Goal: Task Accomplishment & Management: Complete application form

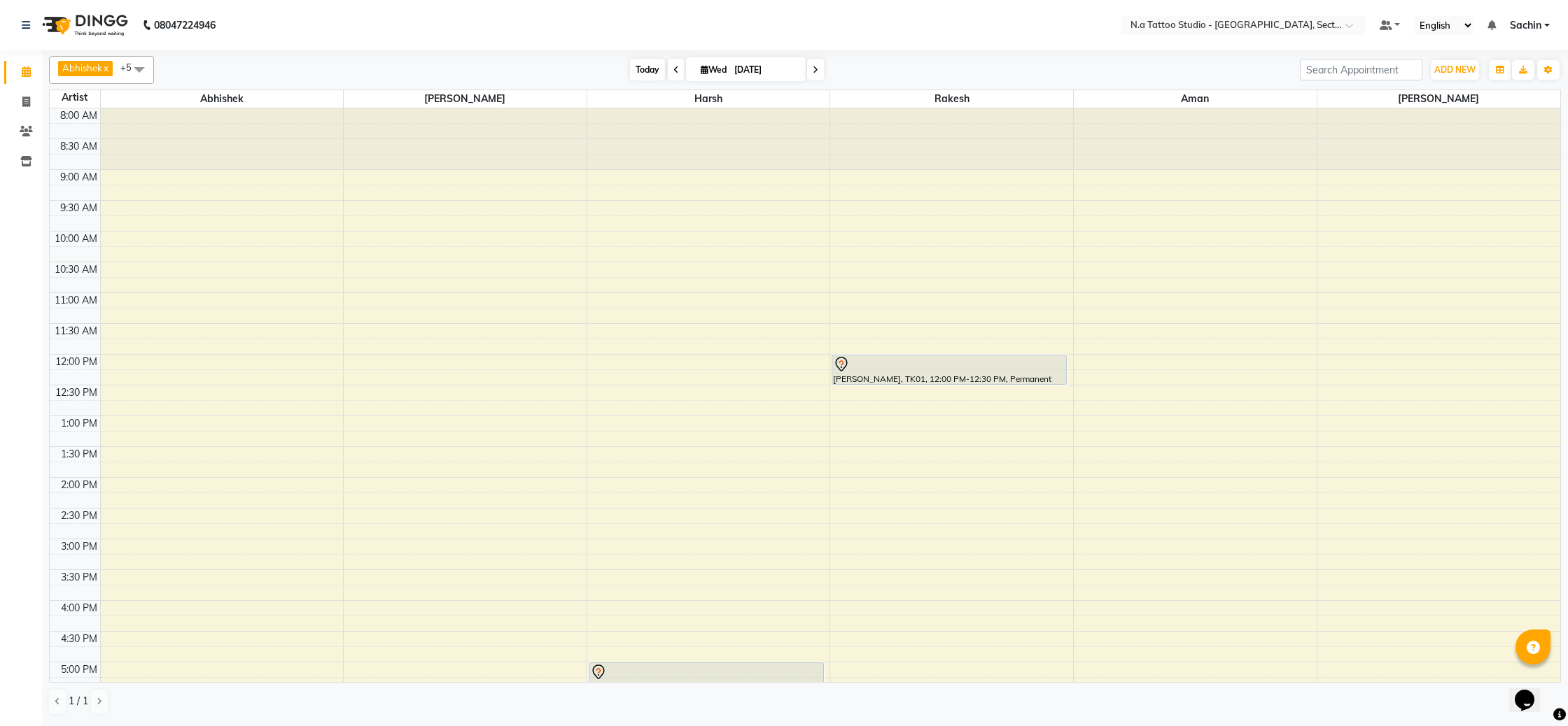
click at [634, 68] on span "Today" at bounding box center [647, 69] width 35 height 22
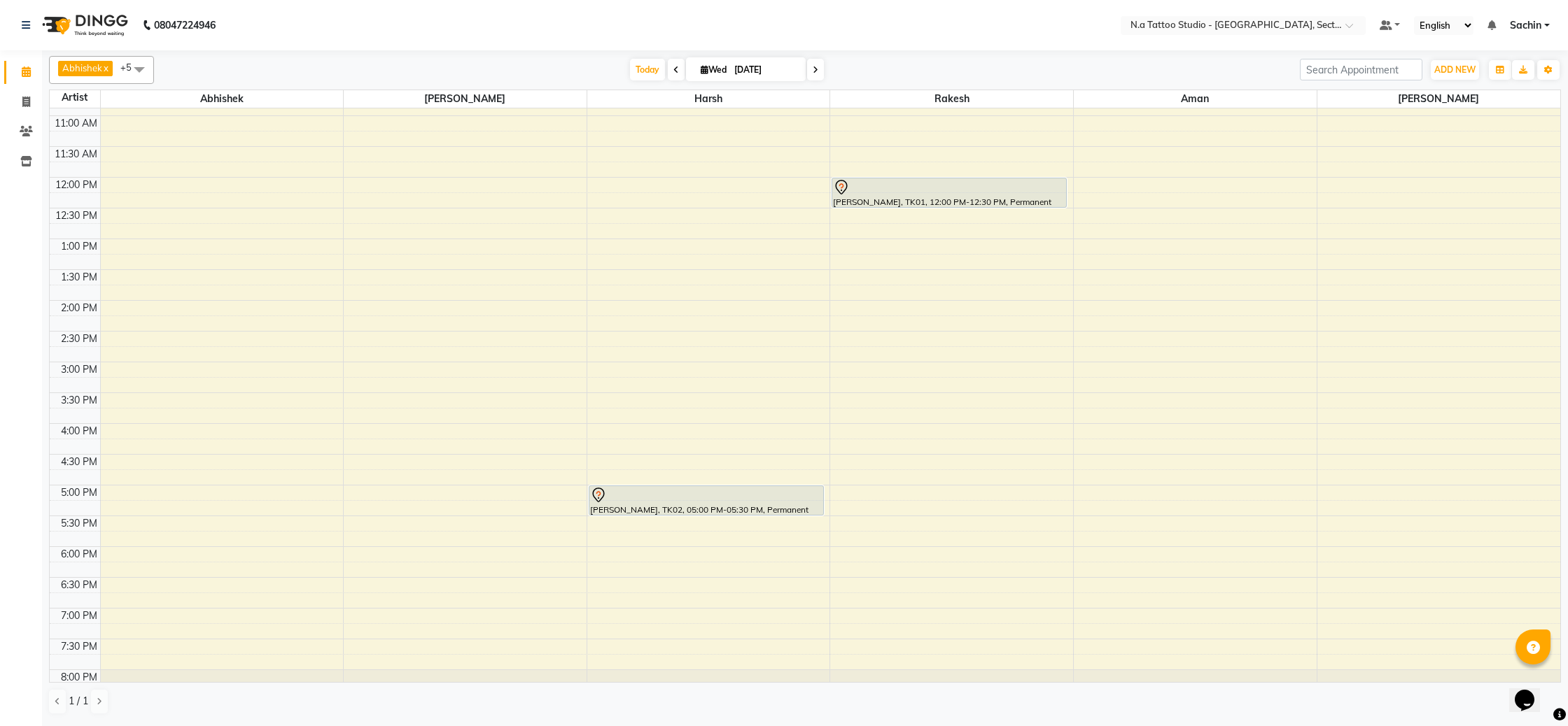
scroll to position [175, 0]
click at [648, 63] on span "Today" at bounding box center [647, 69] width 35 height 22
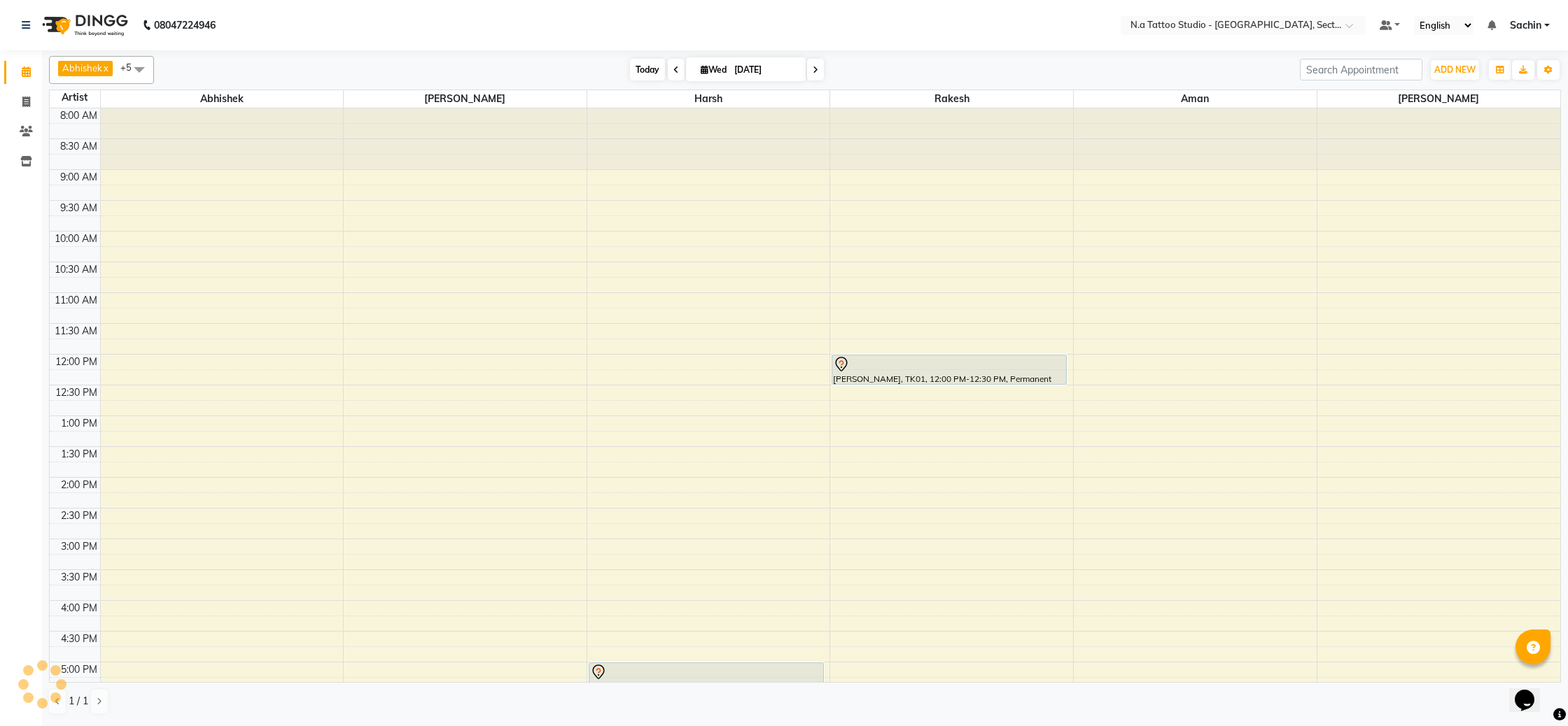
scroll to position [226, 0]
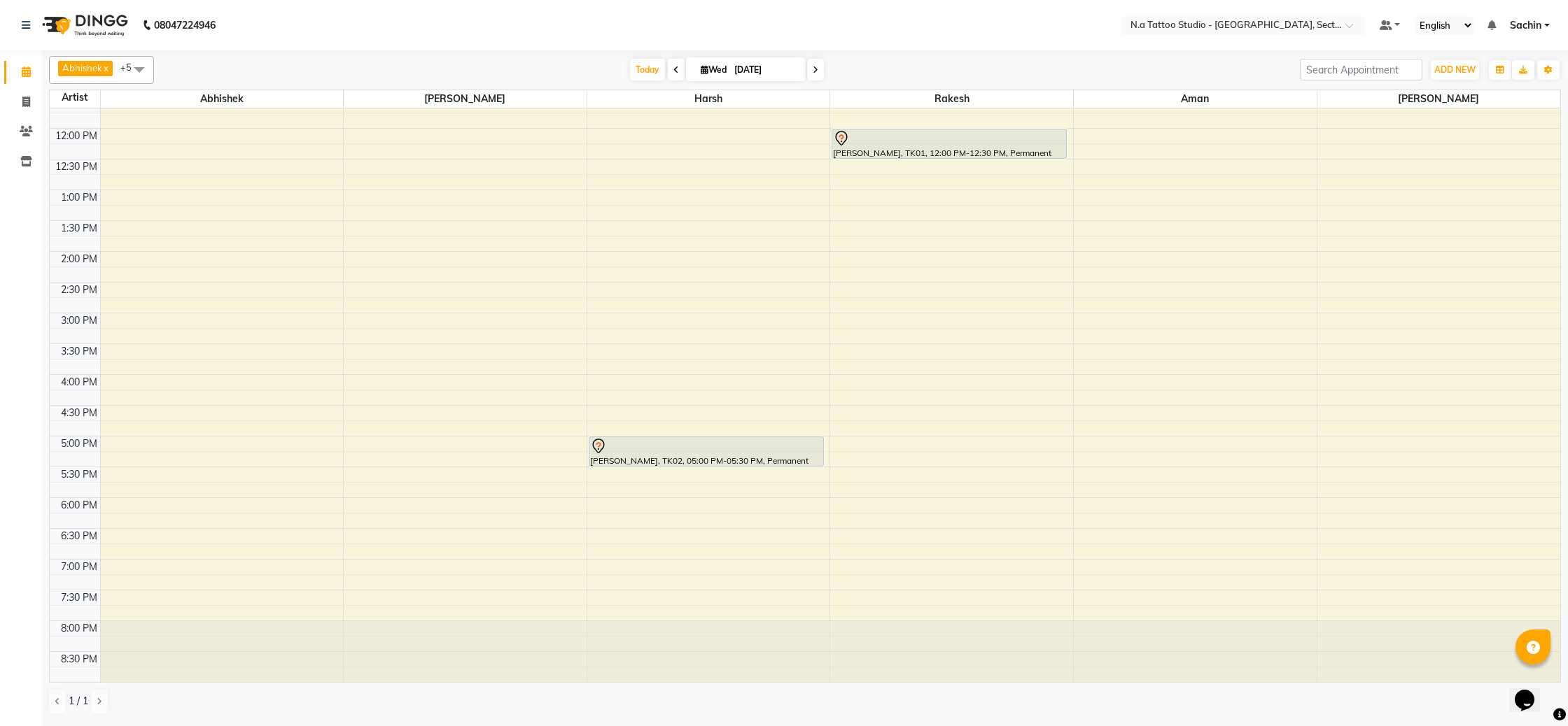
click at [1393, 477] on div "8:00 AM 8:30 AM 9:00 AM 9:30 AM 10:00 AM 10:30 AM 11:00 AM 11:30 AM 12:00 PM 12…" at bounding box center [806, 282] width 1511 height 800
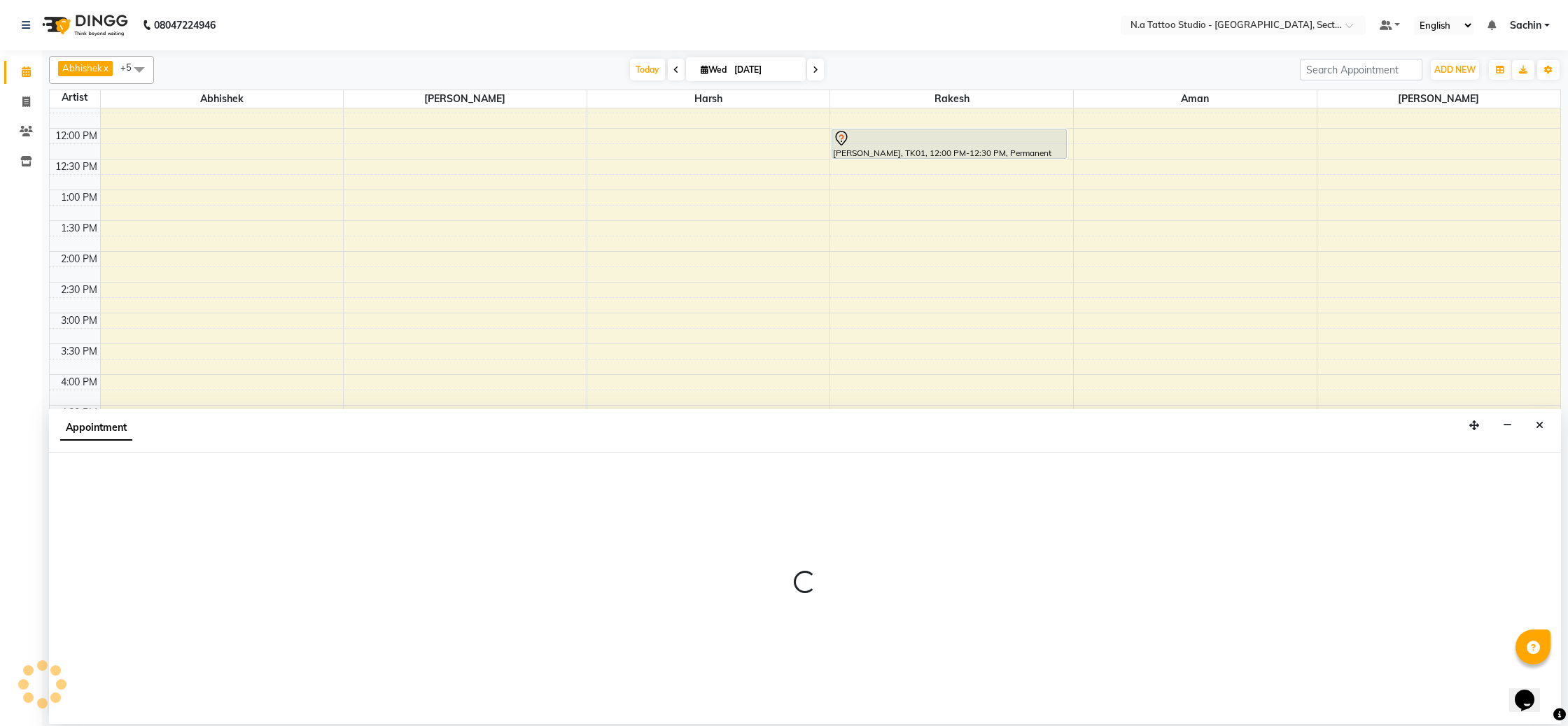
select select "84973"
select select "1050"
select select "tentative"
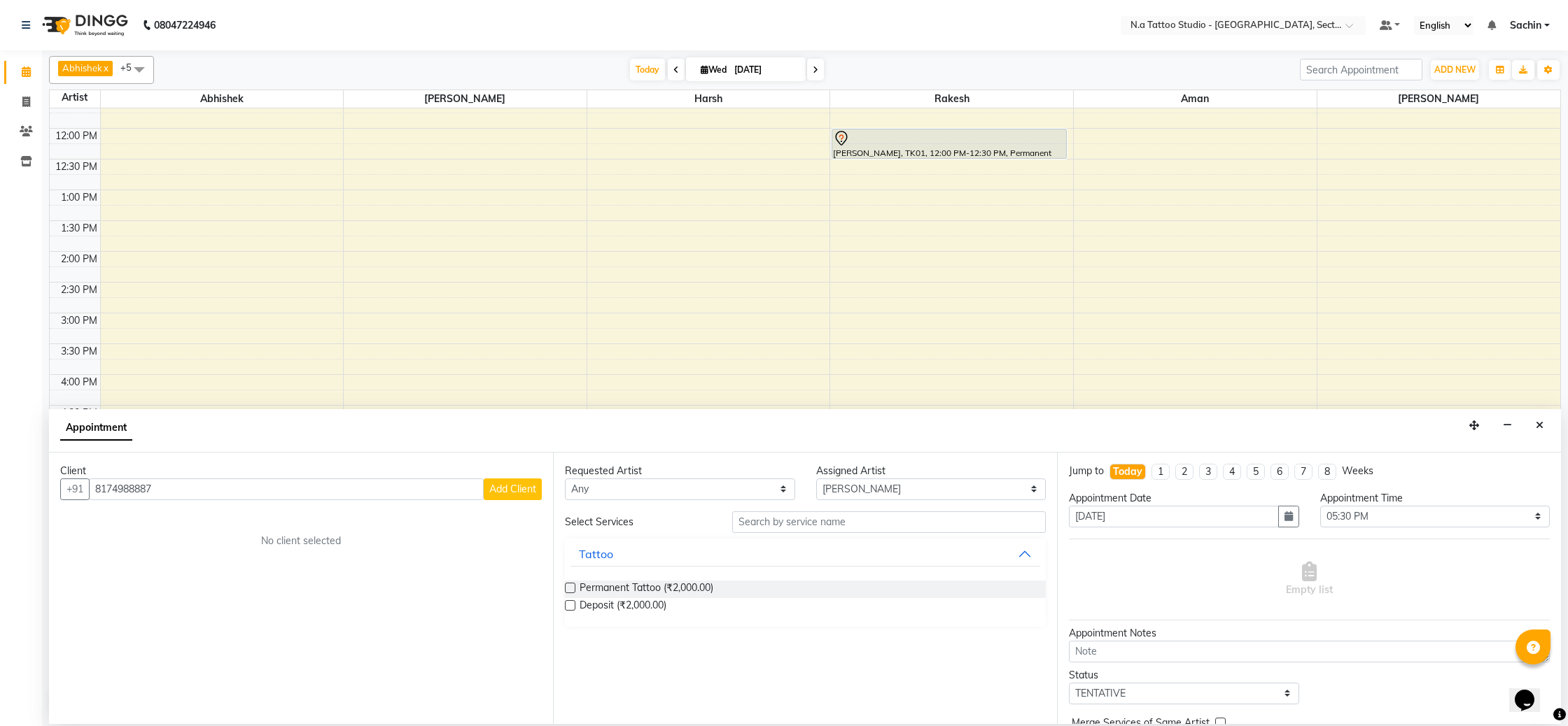
type input "8174988887"
click at [514, 497] on button "Add Client" at bounding box center [513, 489] width 58 height 22
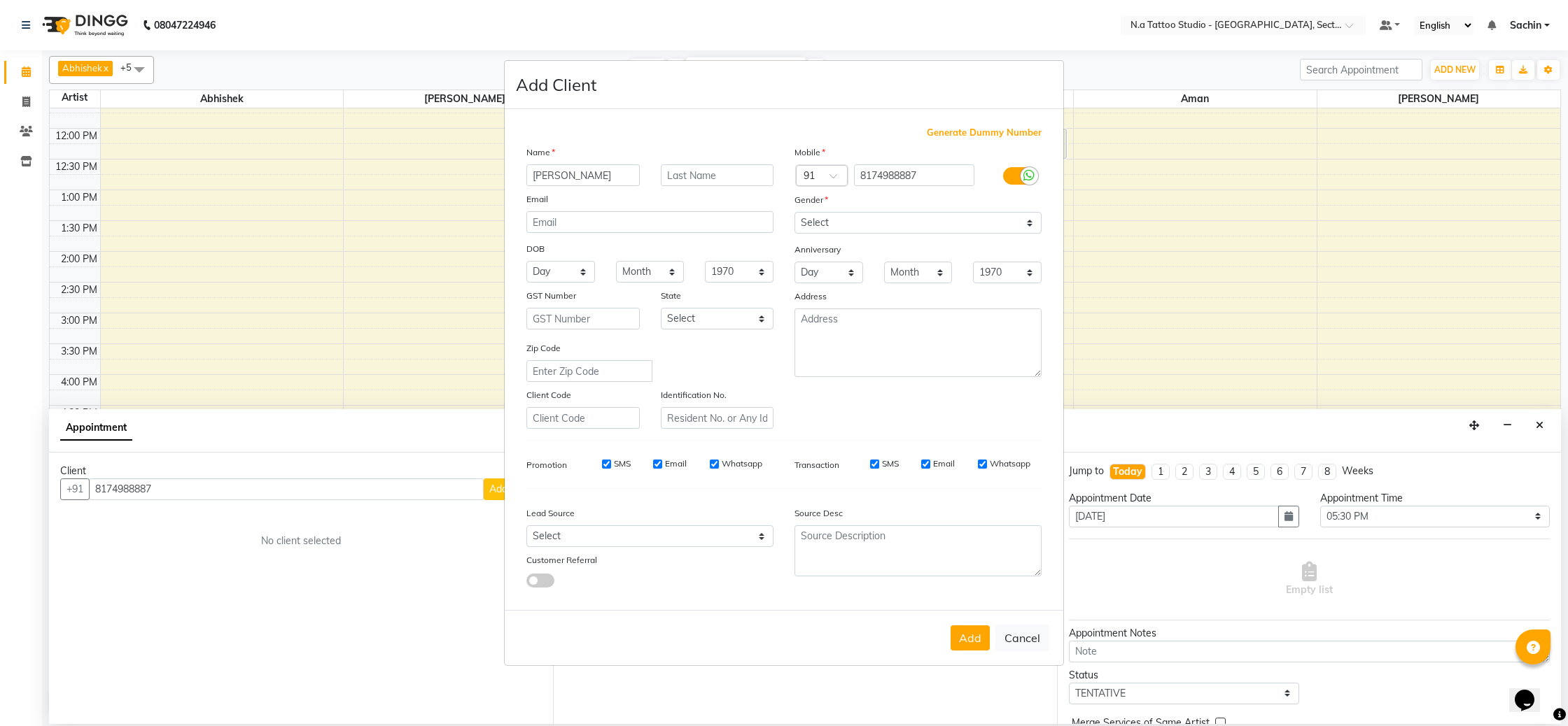
type input "[PERSON_NAME]"
click at [625, 226] on input "email" at bounding box center [649, 222] width 247 height 22
paste input "[EMAIL_ADDRESS][DOMAIN_NAME]"
type input "[EMAIL_ADDRESS][DOMAIN_NAME]"
click at [870, 222] on select "Select [DEMOGRAPHIC_DATA] [DEMOGRAPHIC_DATA] Other Prefer Not To Say" at bounding box center [917, 222] width 247 height 22
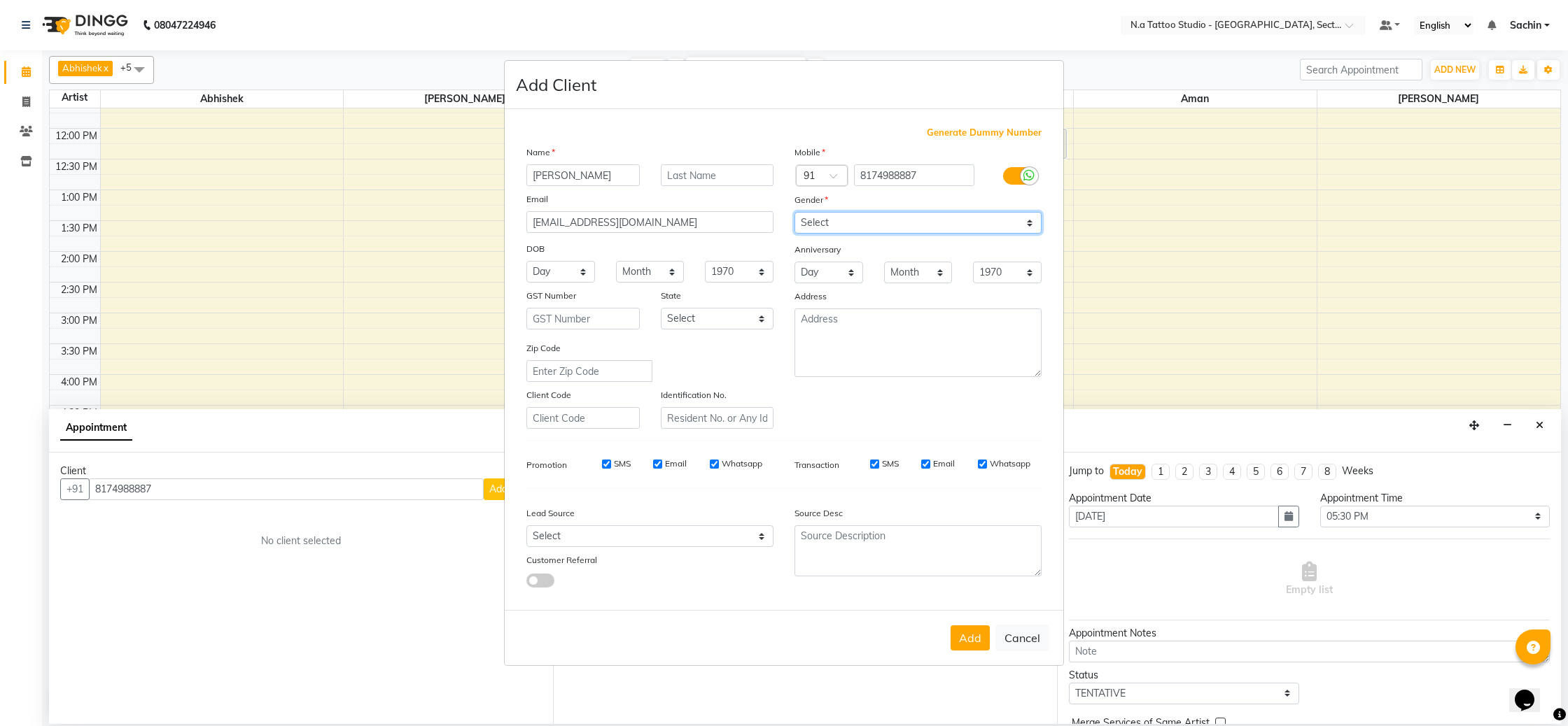
click at [794, 212] on select "Select [DEMOGRAPHIC_DATA] [DEMOGRAPHIC_DATA] Other Prefer Not To Say" at bounding box center [917, 222] width 247 height 22
click at [1006, 226] on select "Select [DEMOGRAPHIC_DATA] [DEMOGRAPHIC_DATA] Other Prefer Not To Say" at bounding box center [917, 222] width 247 height 22
select select "[DEMOGRAPHIC_DATA]"
click at [794, 212] on select "Select [DEMOGRAPHIC_DATA] [DEMOGRAPHIC_DATA] Other Prefer Not To Say" at bounding box center [917, 222] width 247 height 22
click at [970, 630] on button "Add" at bounding box center [970, 637] width 40 height 25
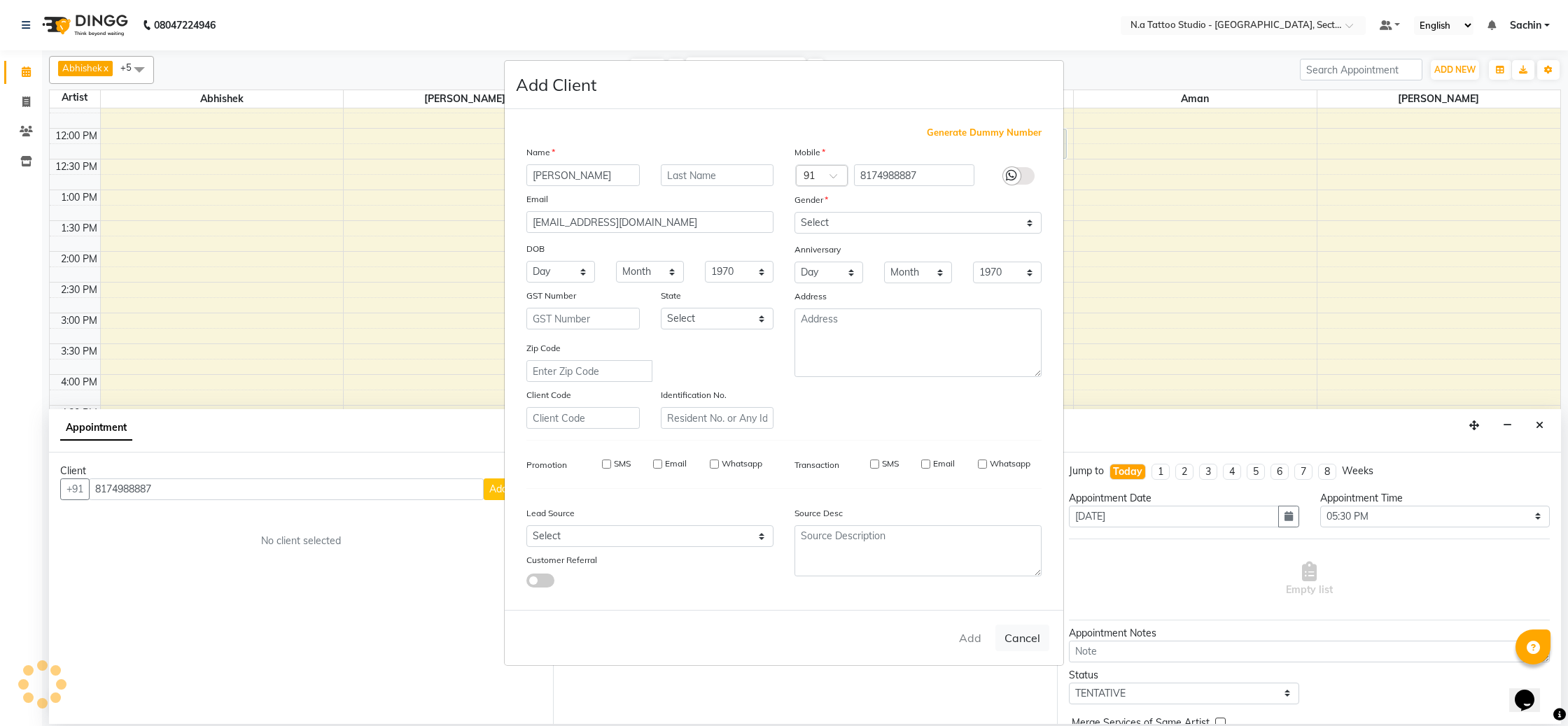
type input "81******87"
select select
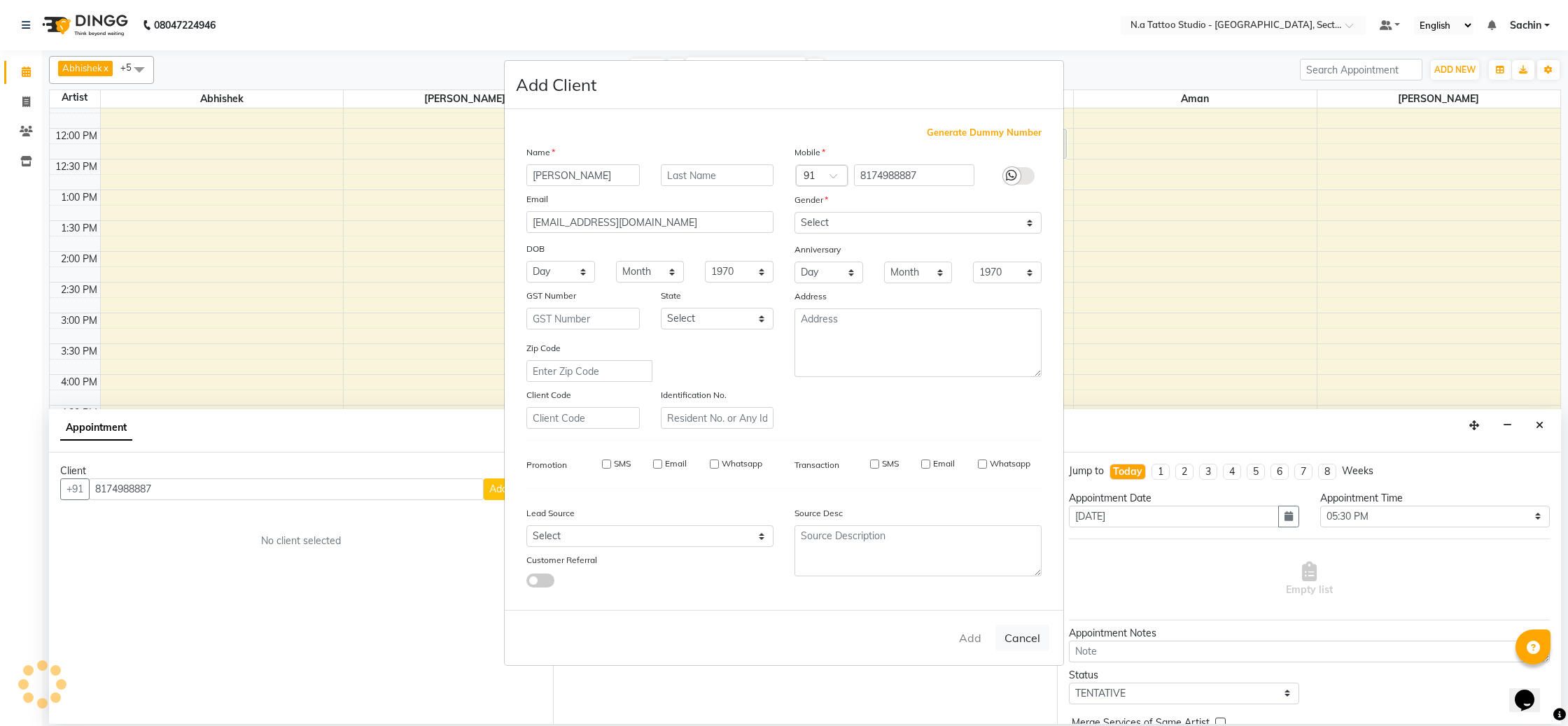
select select
checkbox input "false"
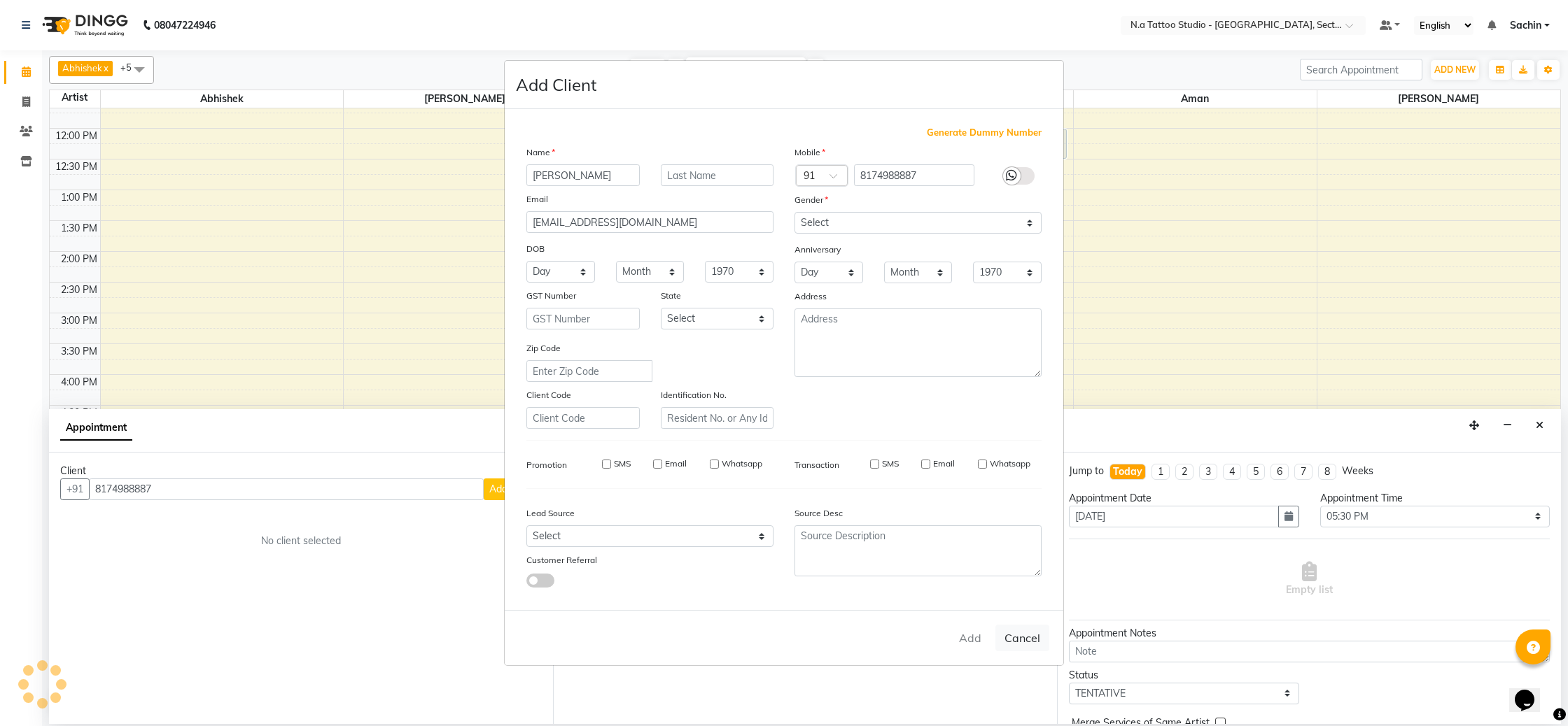
checkbox input "false"
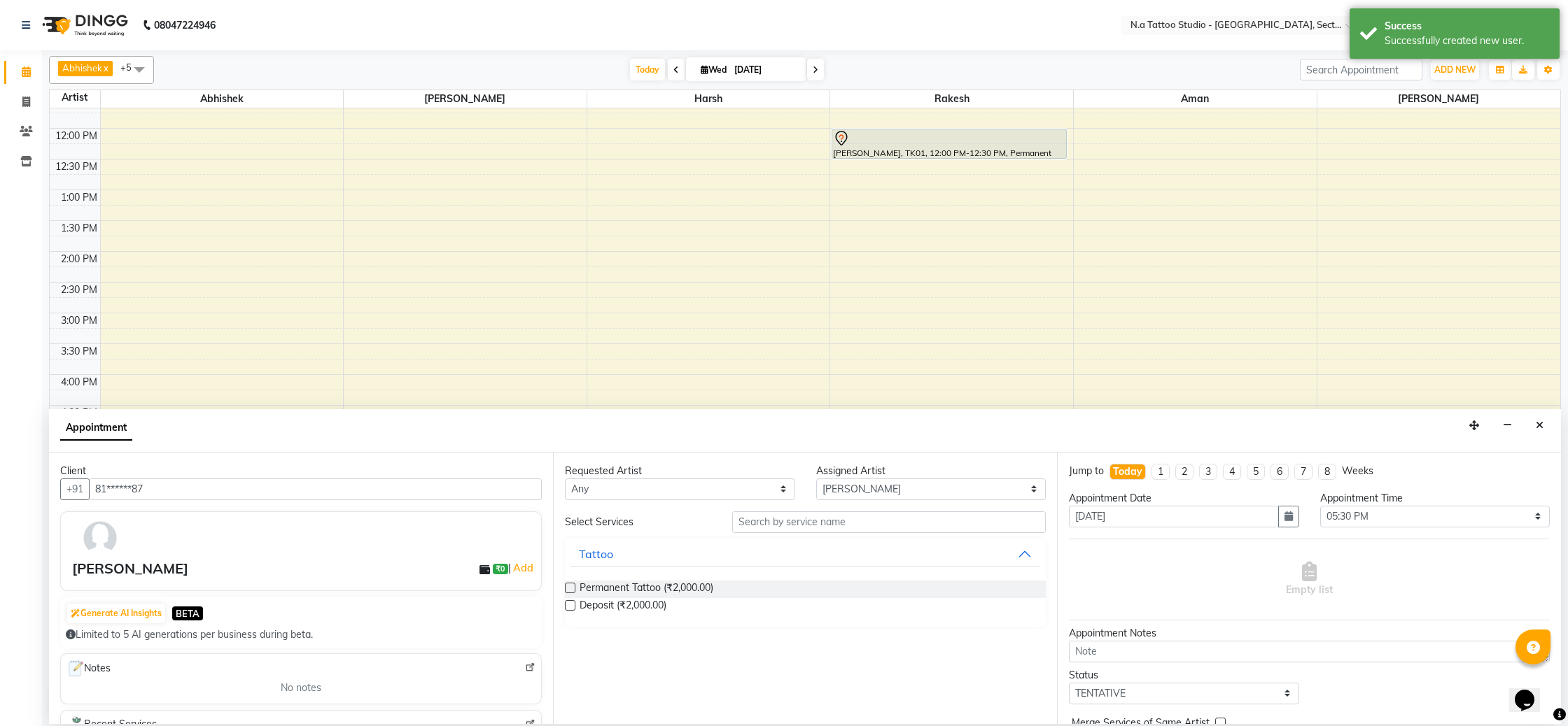
click at [574, 588] on label at bounding box center [570, 588] width 11 height 11
click at [574, 588] on input "checkbox" at bounding box center [569, 589] width 9 height 9
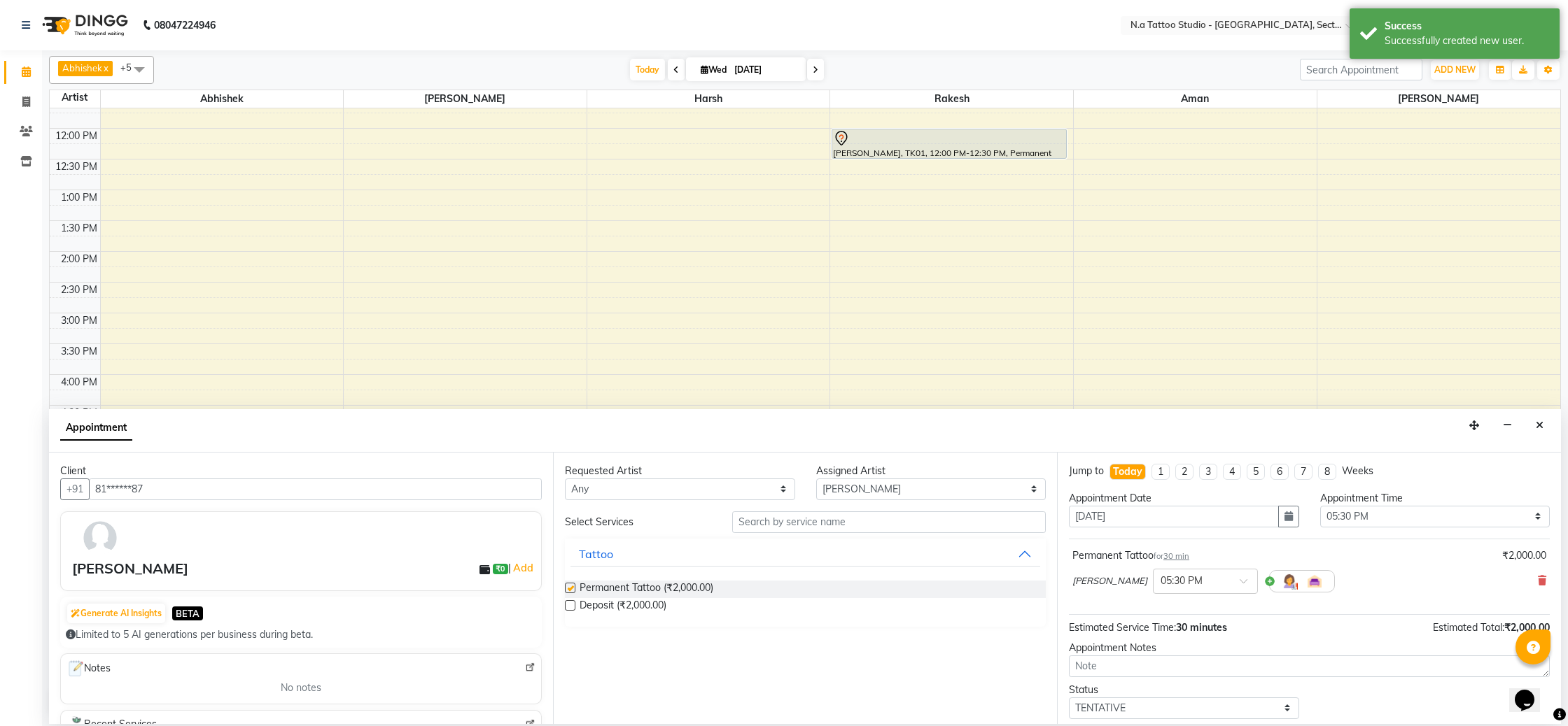
checkbox input "false"
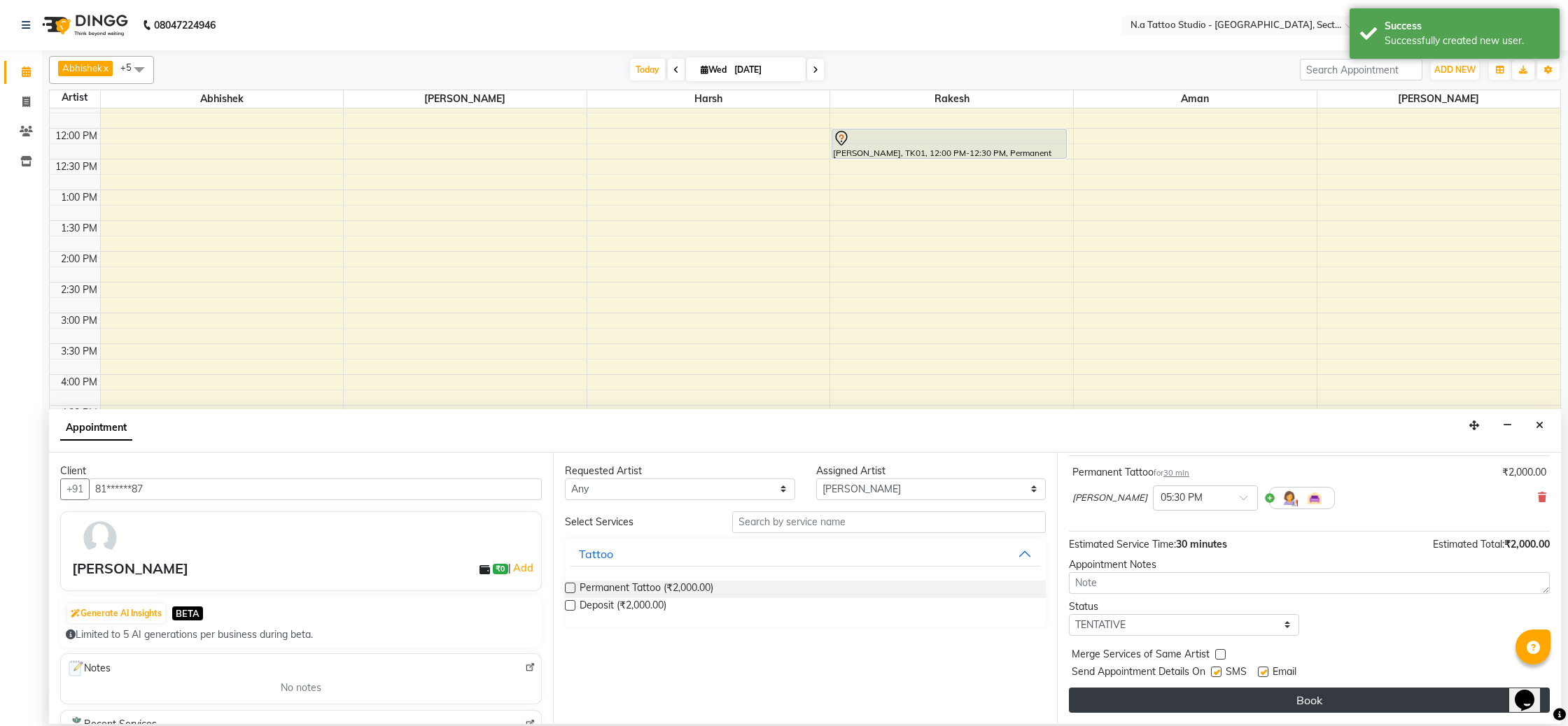
click at [1273, 696] on button "Book" at bounding box center [1309, 700] width 481 height 25
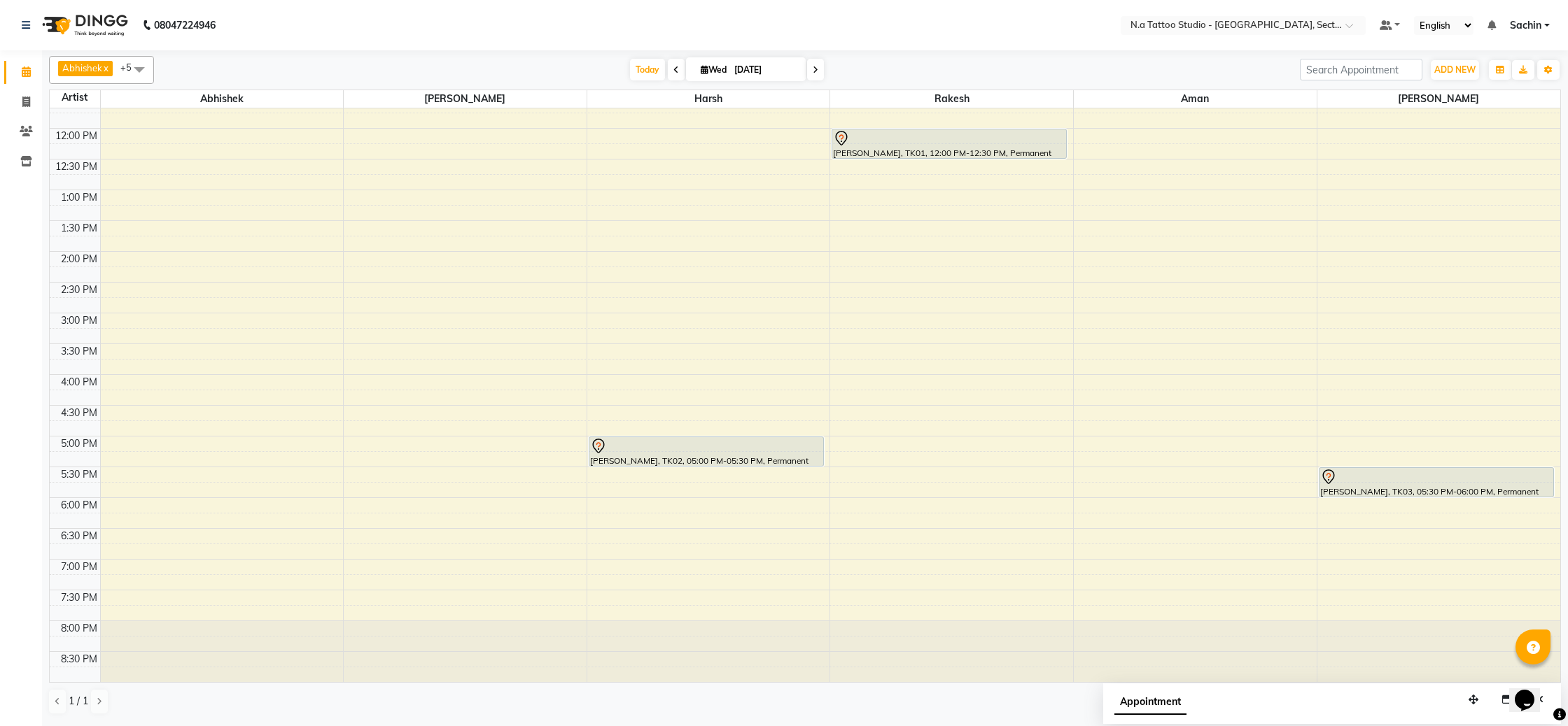
click at [812, 66] on span at bounding box center [815, 69] width 17 height 22
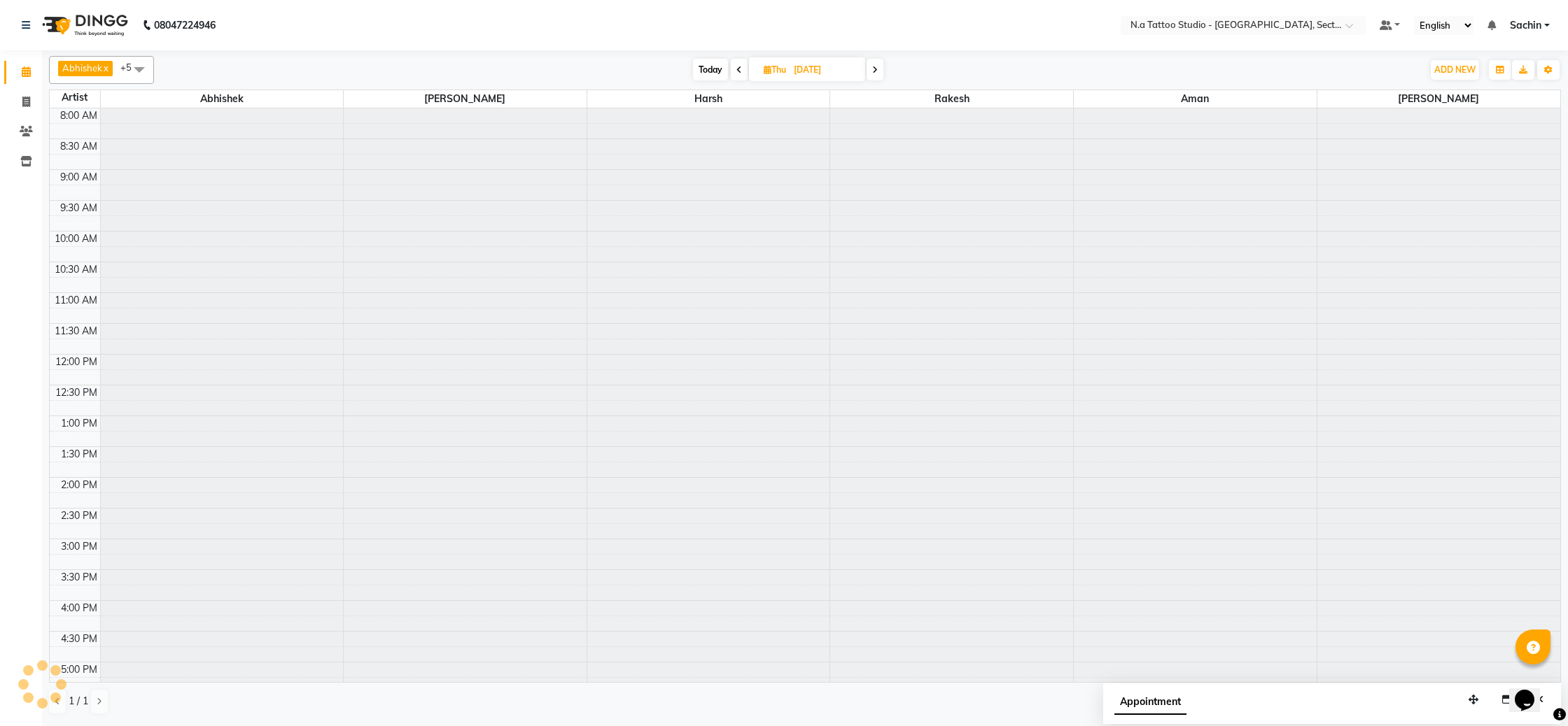
scroll to position [226, 0]
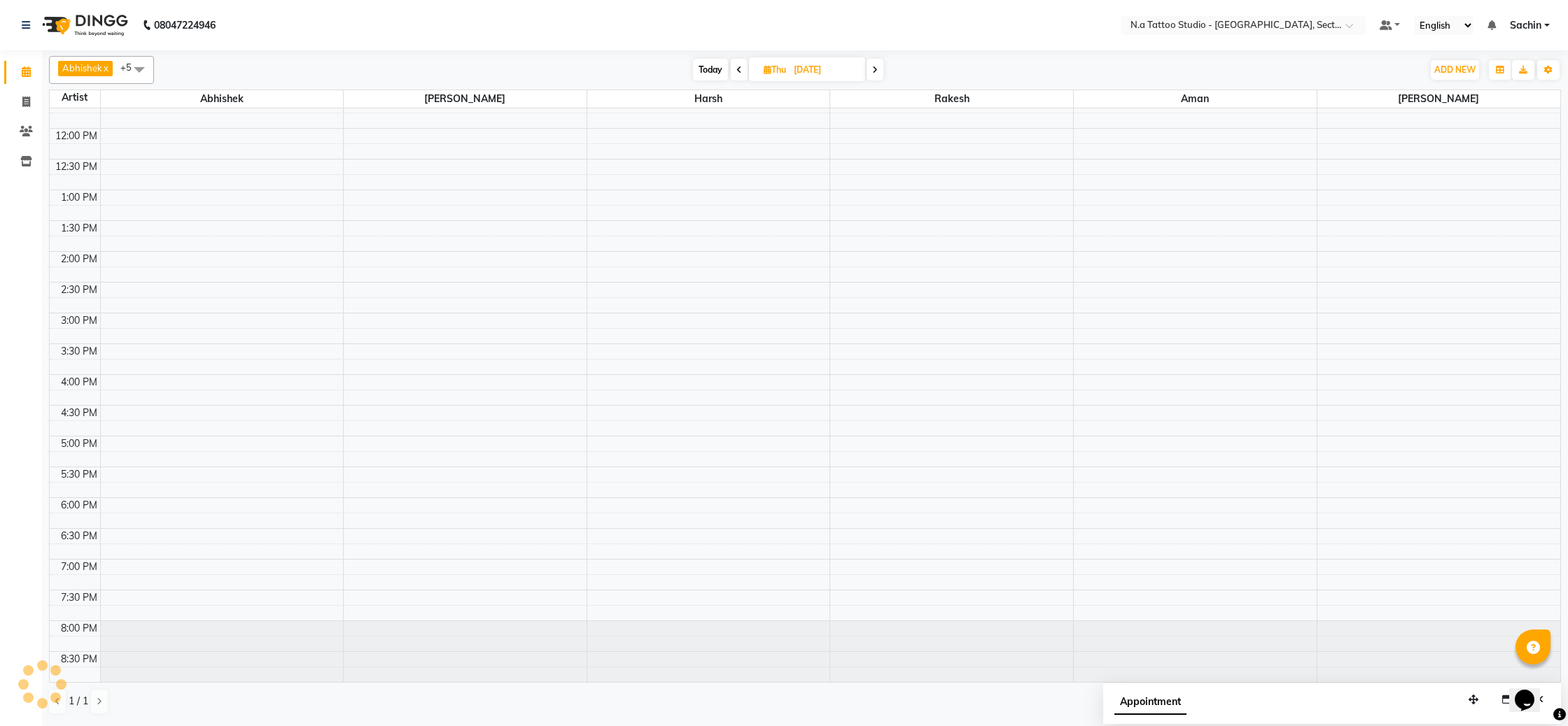
click at [870, 75] on span at bounding box center [874, 69] width 17 height 22
click at [879, 75] on span at bounding box center [872, 69] width 17 height 22
click at [879, 75] on span at bounding box center [874, 69] width 17 height 22
type input "[DATE]"
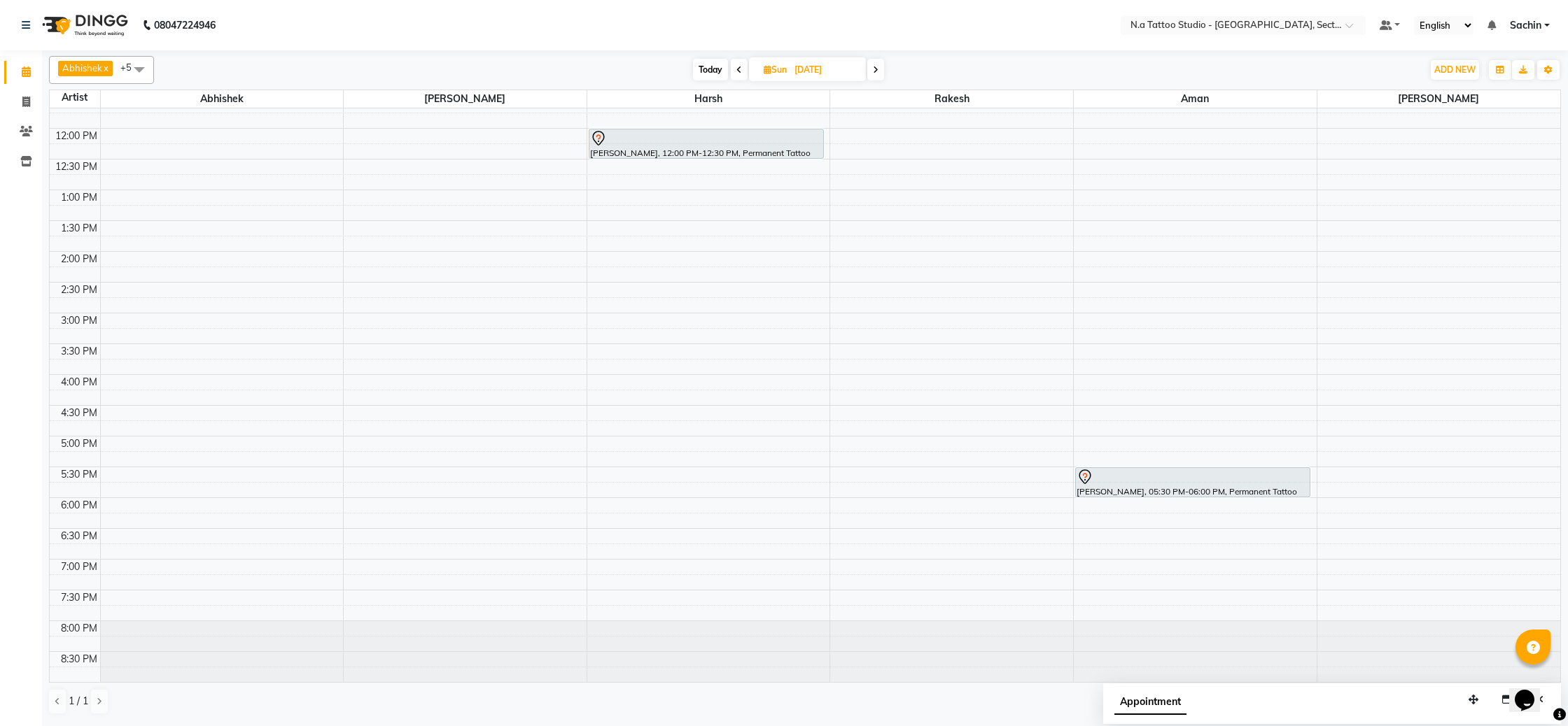
click at [618, 275] on div "8:00 AM 8:30 AM 9:00 AM 9:30 AM 10:00 AM 10:30 AM 11:00 AM 11:30 AM 12:00 PM 12…" at bounding box center [806, 282] width 1511 height 800
select select "74200"
select select "855"
select select "tentative"
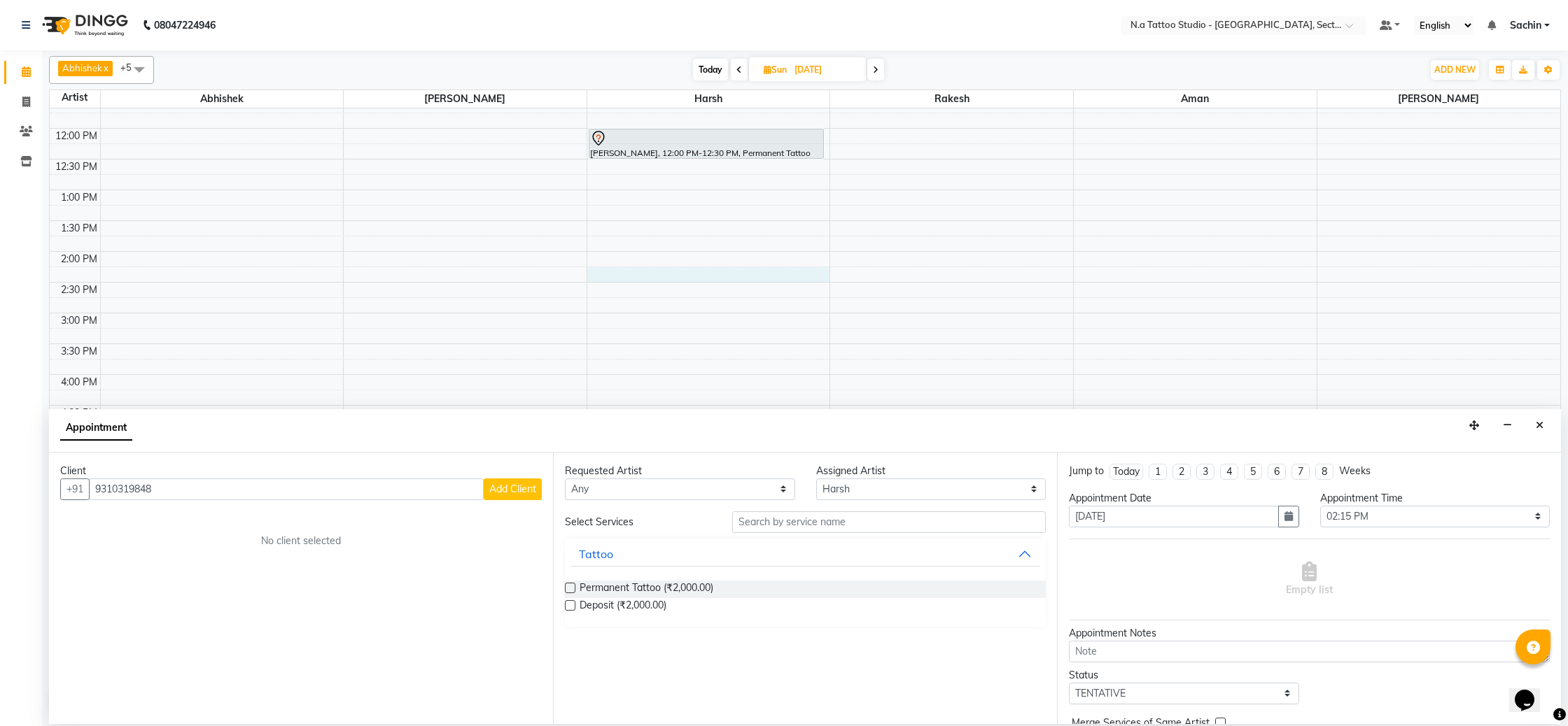
type input "9310319848"
click at [510, 492] on span "Add Client" at bounding box center [512, 489] width 47 height 12
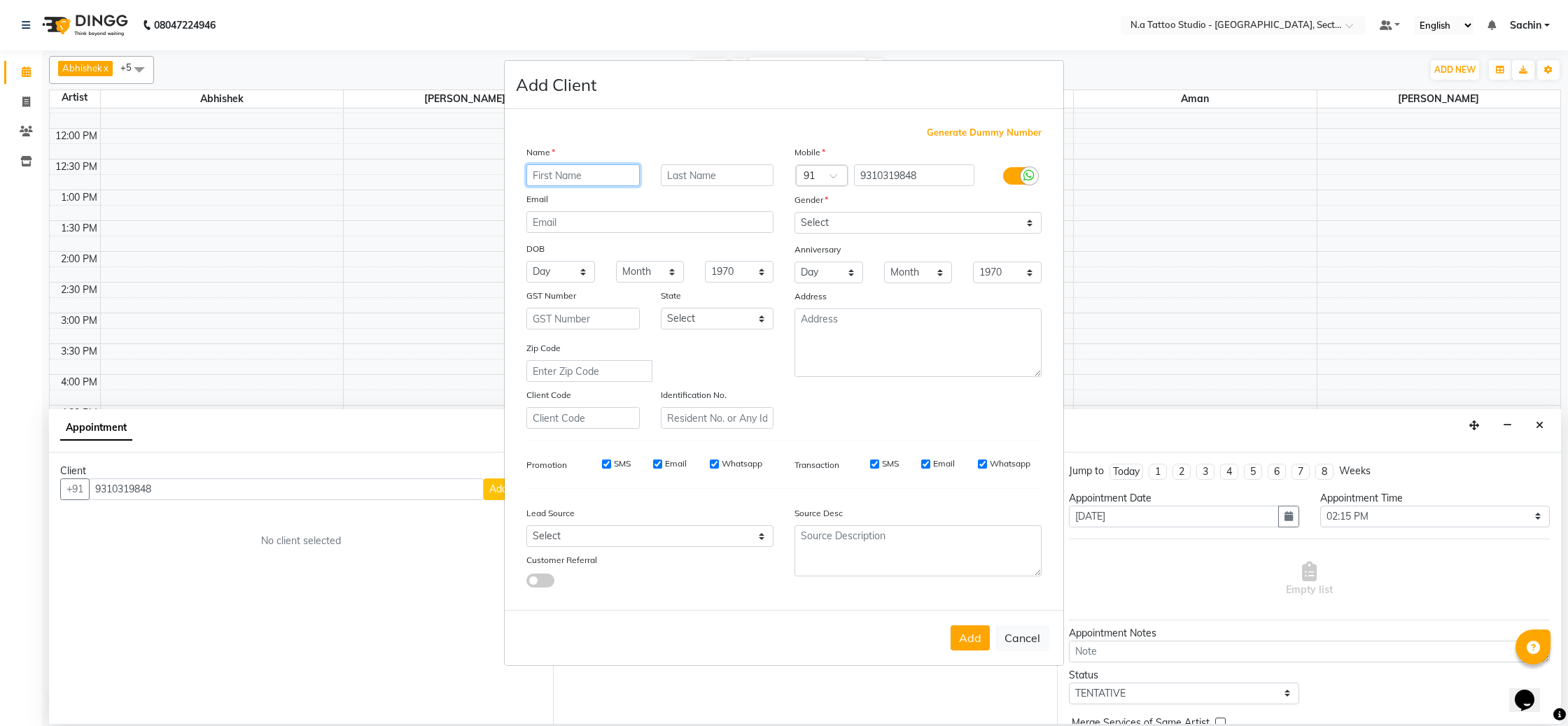
paste input "[PERSON_NAME]"
type input "[PERSON_NAME]"
drag, startPoint x: 574, startPoint y: 214, endPoint x: 553, endPoint y: 166, distance: 52.4
click at [574, 214] on input "email" at bounding box center [649, 222] width 247 height 22
paste input "[EMAIL_ADDRESS][DOMAIN_NAME]"
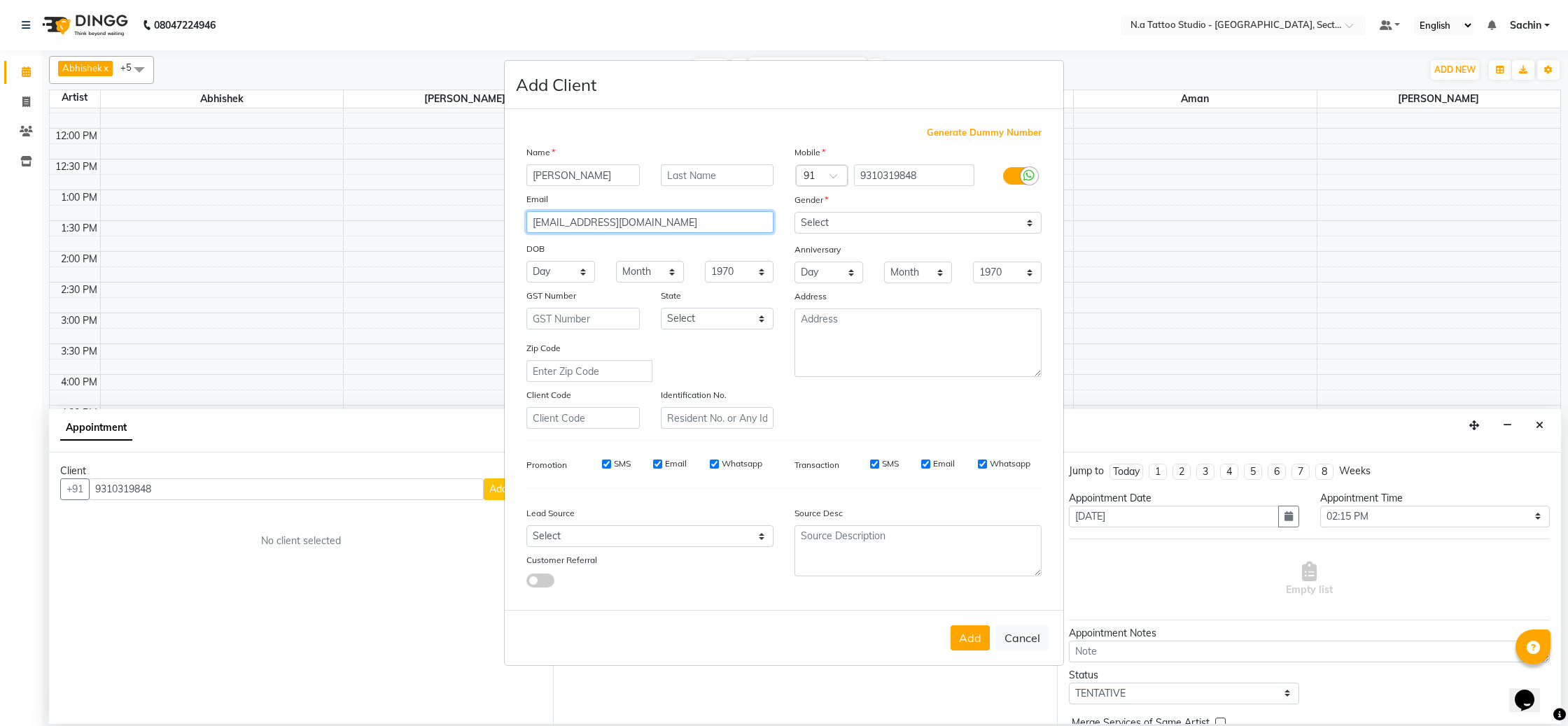
type input "[EMAIL_ADDRESS][DOMAIN_NAME]"
click at [871, 224] on select "Select [DEMOGRAPHIC_DATA] [DEMOGRAPHIC_DATA] Other Prefer Not To Say" at bounding box center [917, 222] width 247 height 22
select select "[DEMOGRAPHIC_DATA]"
click at [794, 212] on select "Select [DEMOGRAPHIC_DATA] [DEMOGRAPHIC_DATA] Other Prefer Not To Say" at bounding box center [917, 222] width 247 height 22
click at [972, 636] on button "Add" at bounding box center [970, 637] width 40 height 25
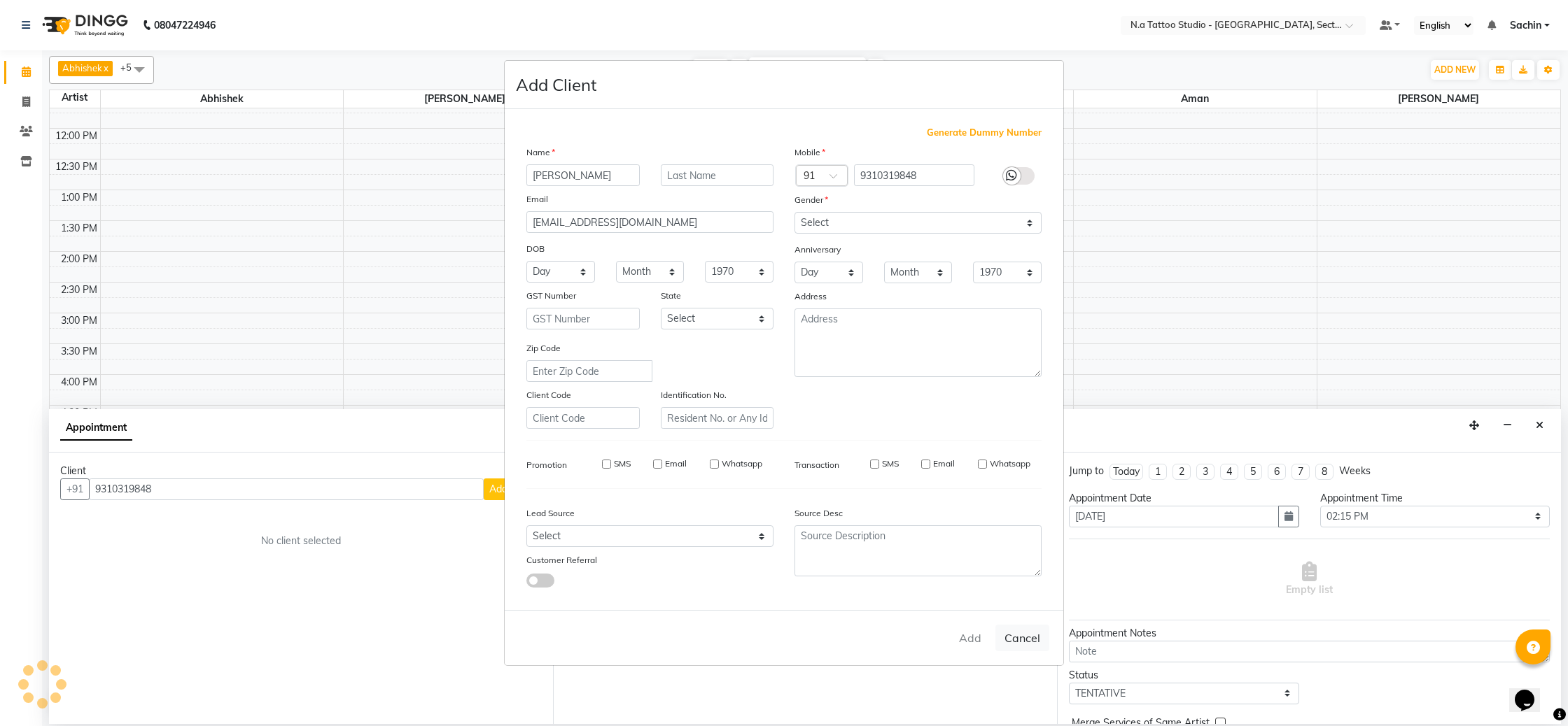
type input "93******48"
select select
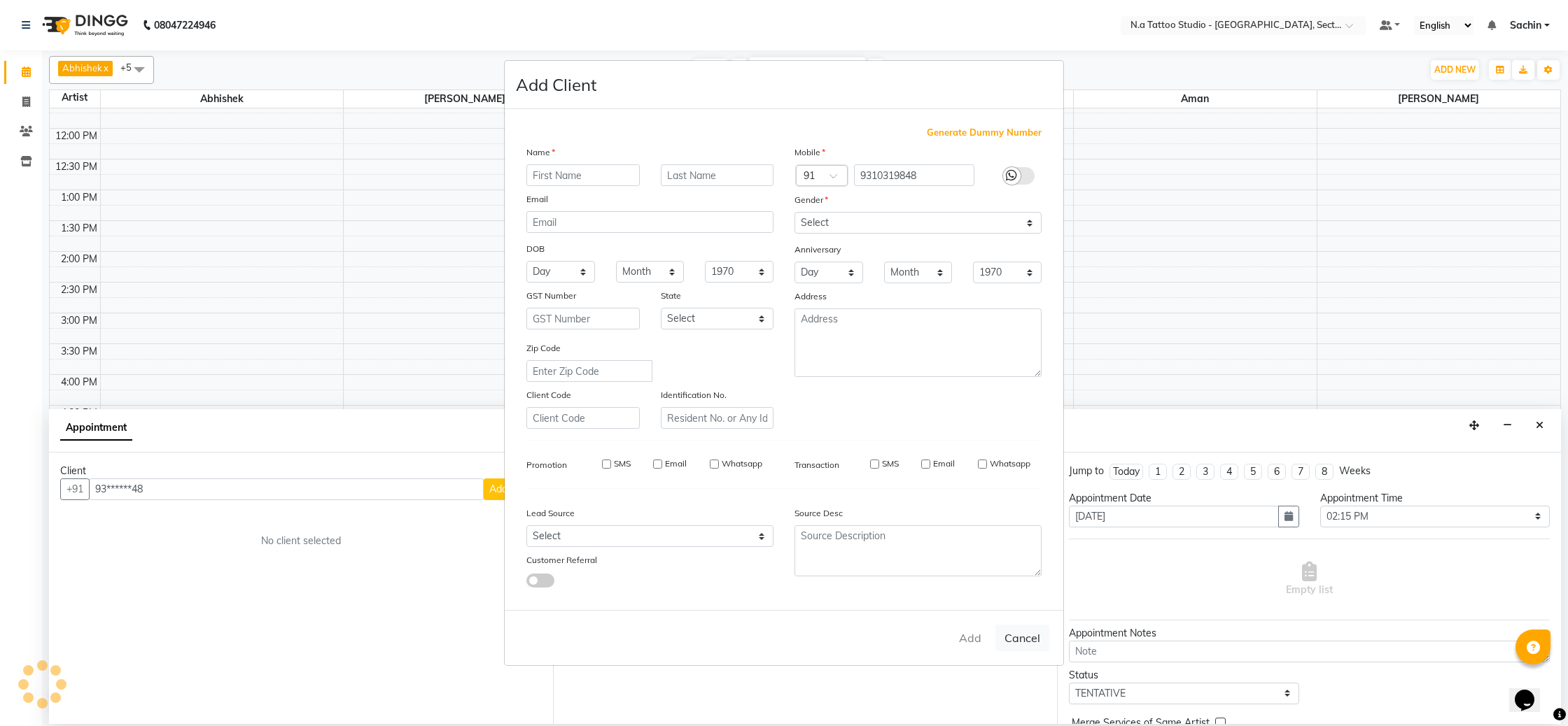
select select
checkbox input "false"
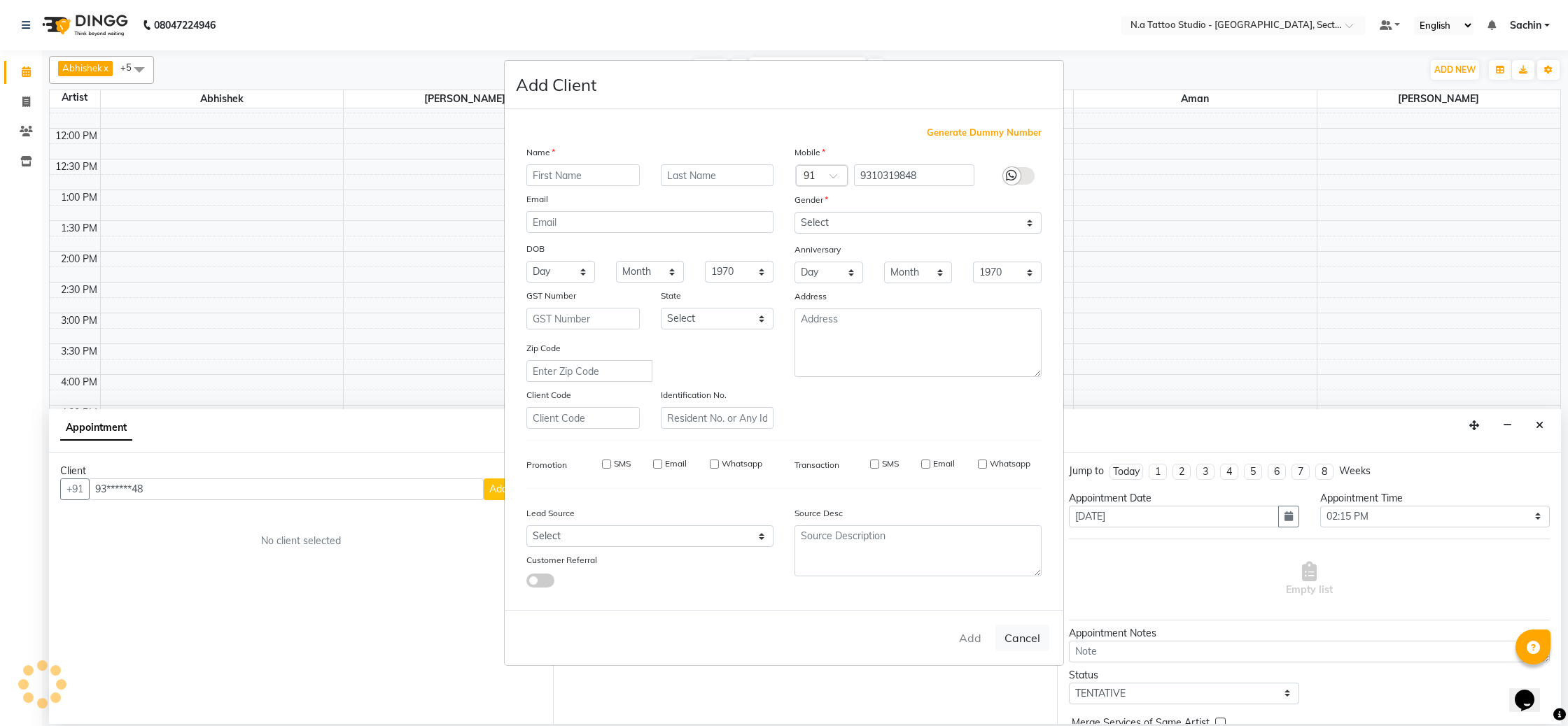
checkbox input "false"
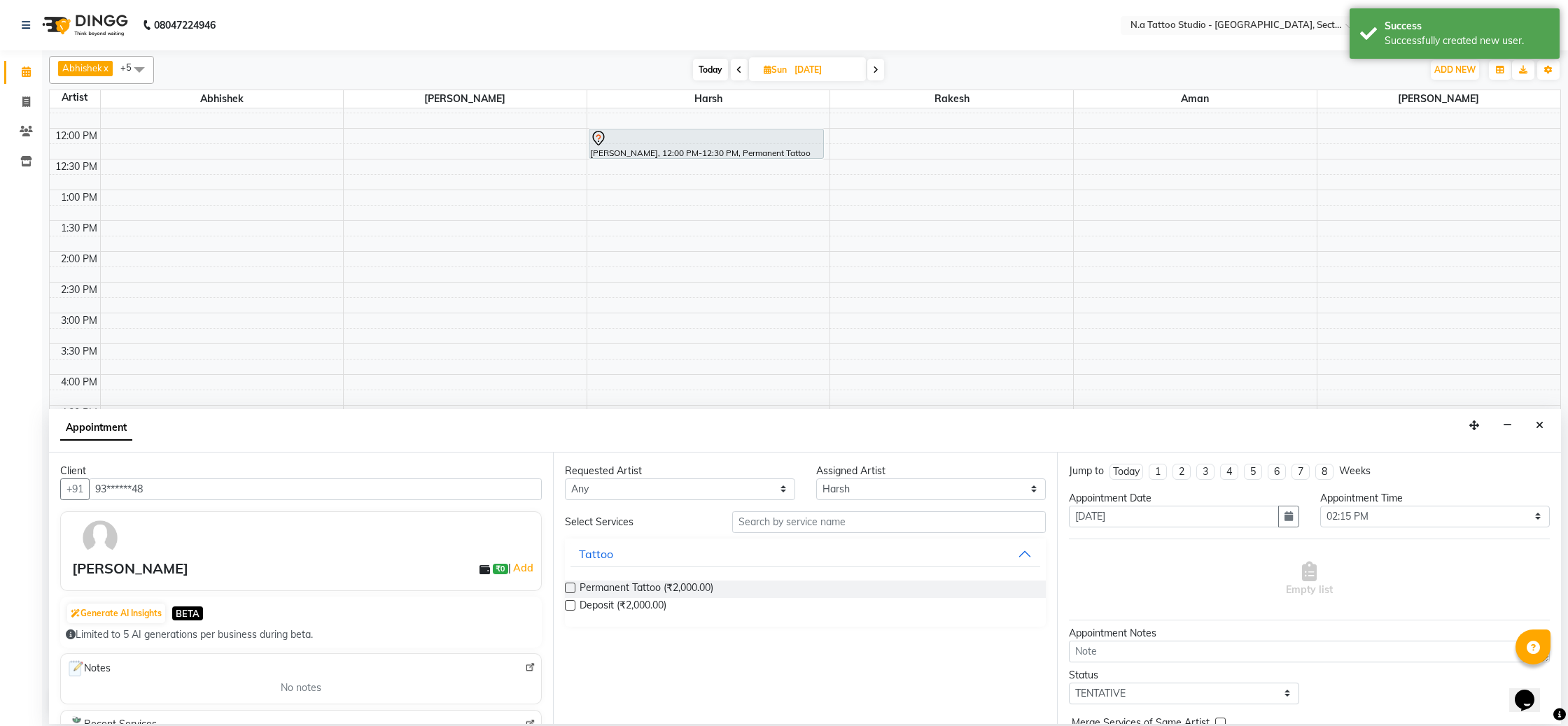
drag, startPoint x: 568, startPoint y: 586, endPoint x: 672, endPoint y: 604, distance: 105.5
click at [568, 586] on label at bounding box center [570, 588] width 11 height 11
click at [568, 586] on input "checkbox" at bounding box center [569, 589] width 9 height 9
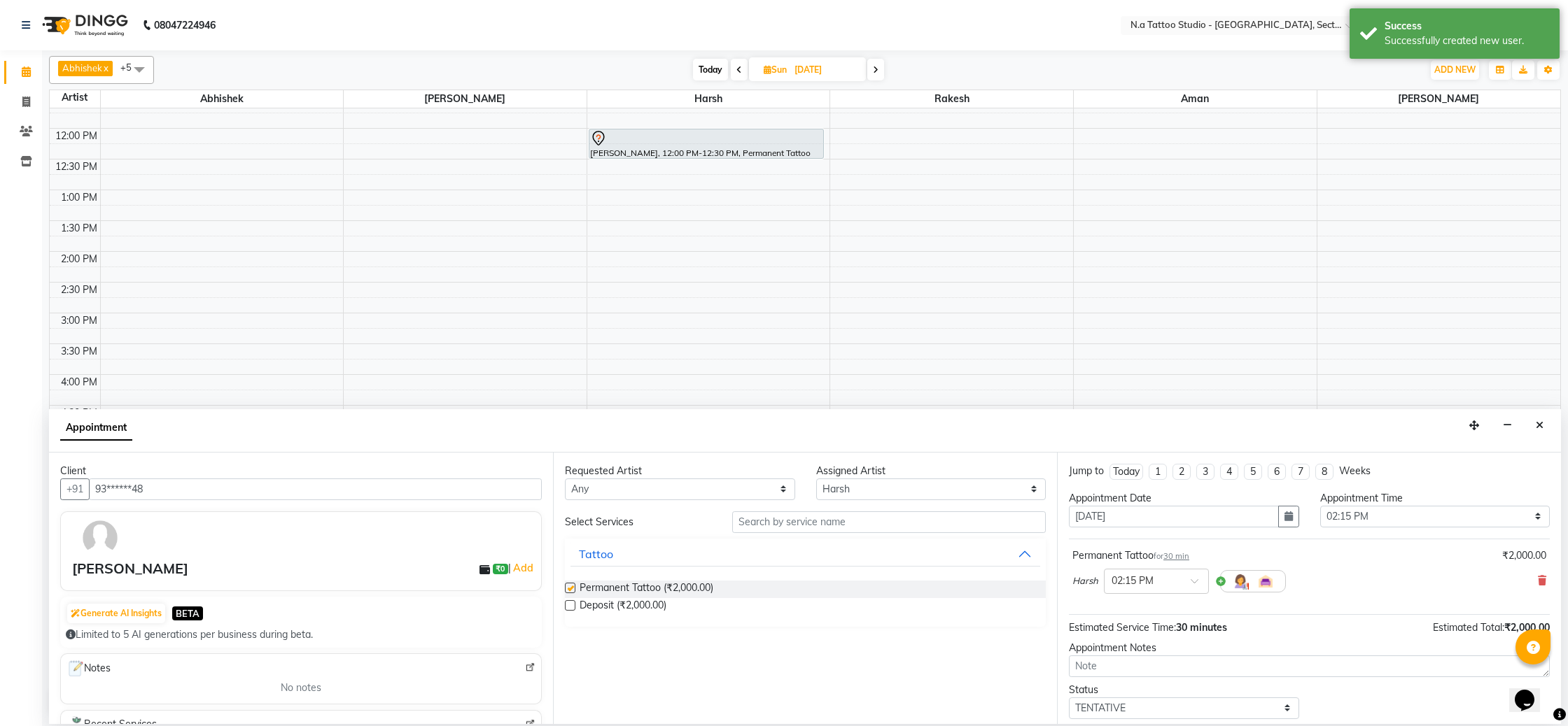
checkbox input "false"
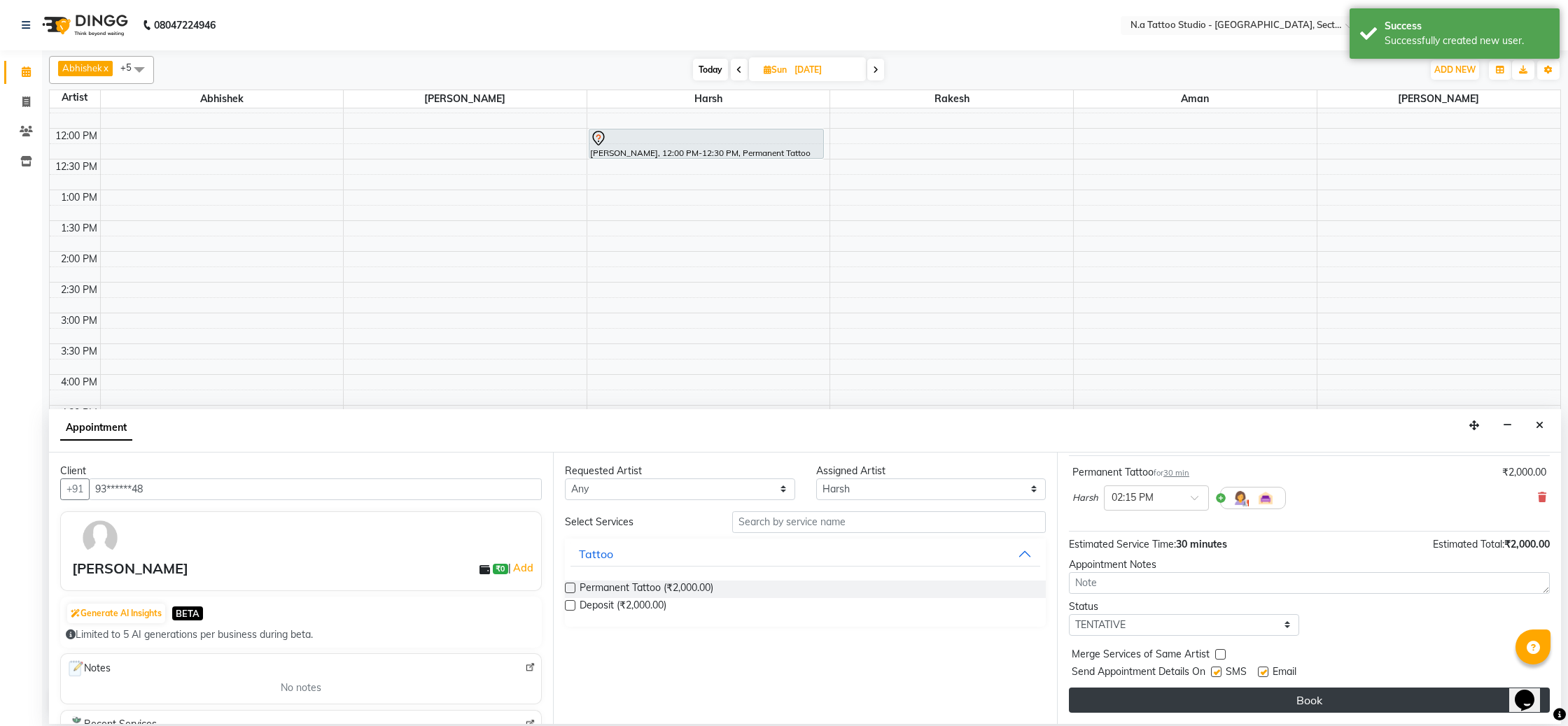
click at [1330, 692] on button "Book" at bounding box center [1309, 700] width 481 height 25
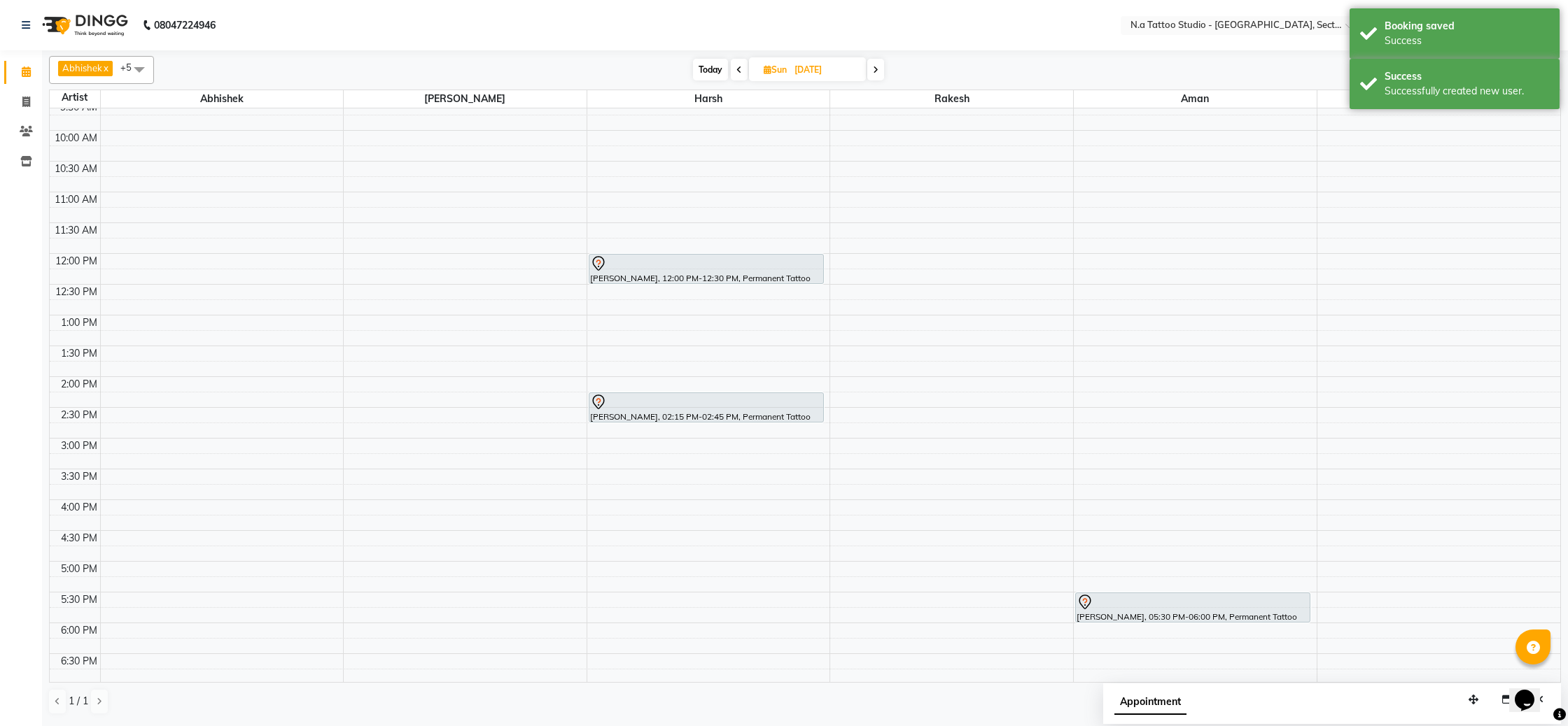
scroll to position [100, 0]
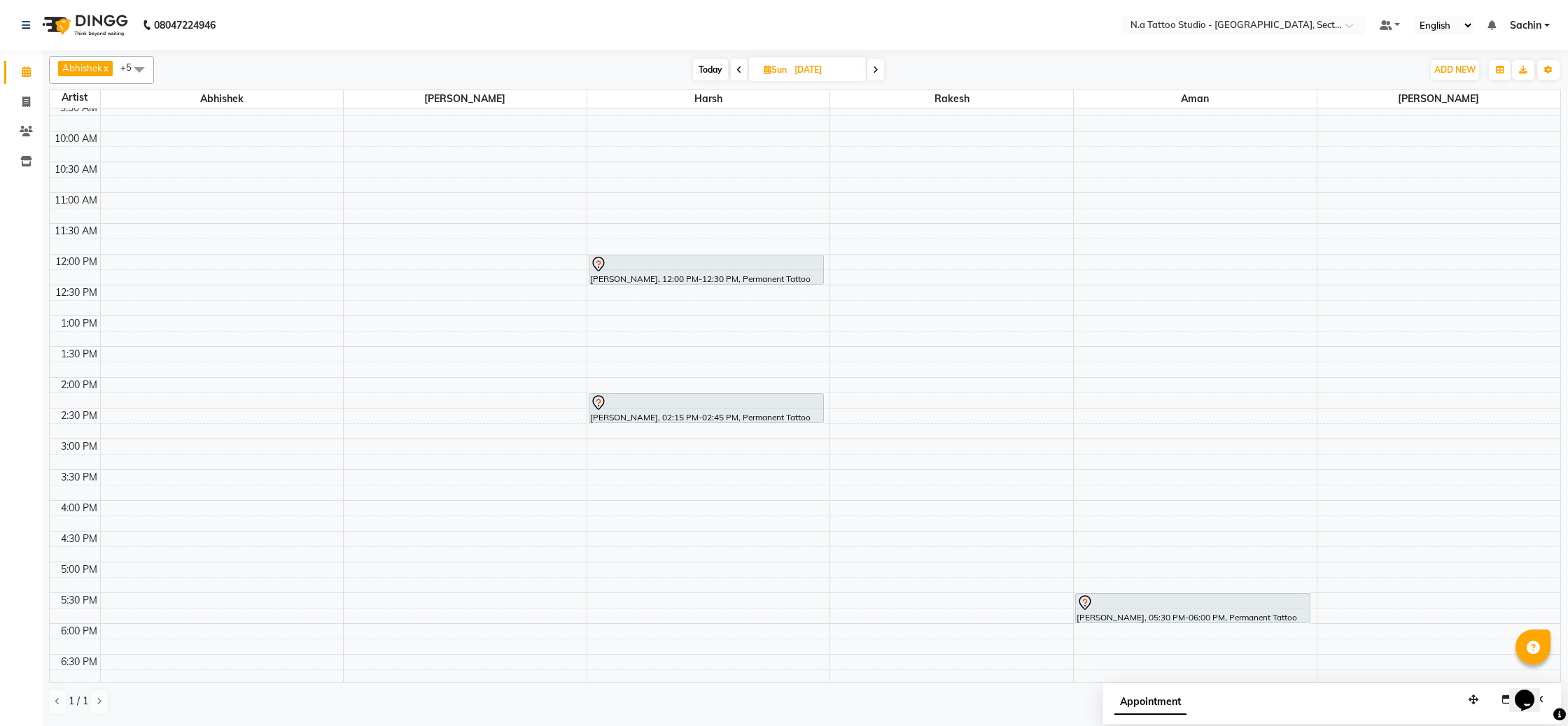
click at [711, 65] on span "Today" at bounding box center [711, 69] width 35 height 22
type input "[DATE]"
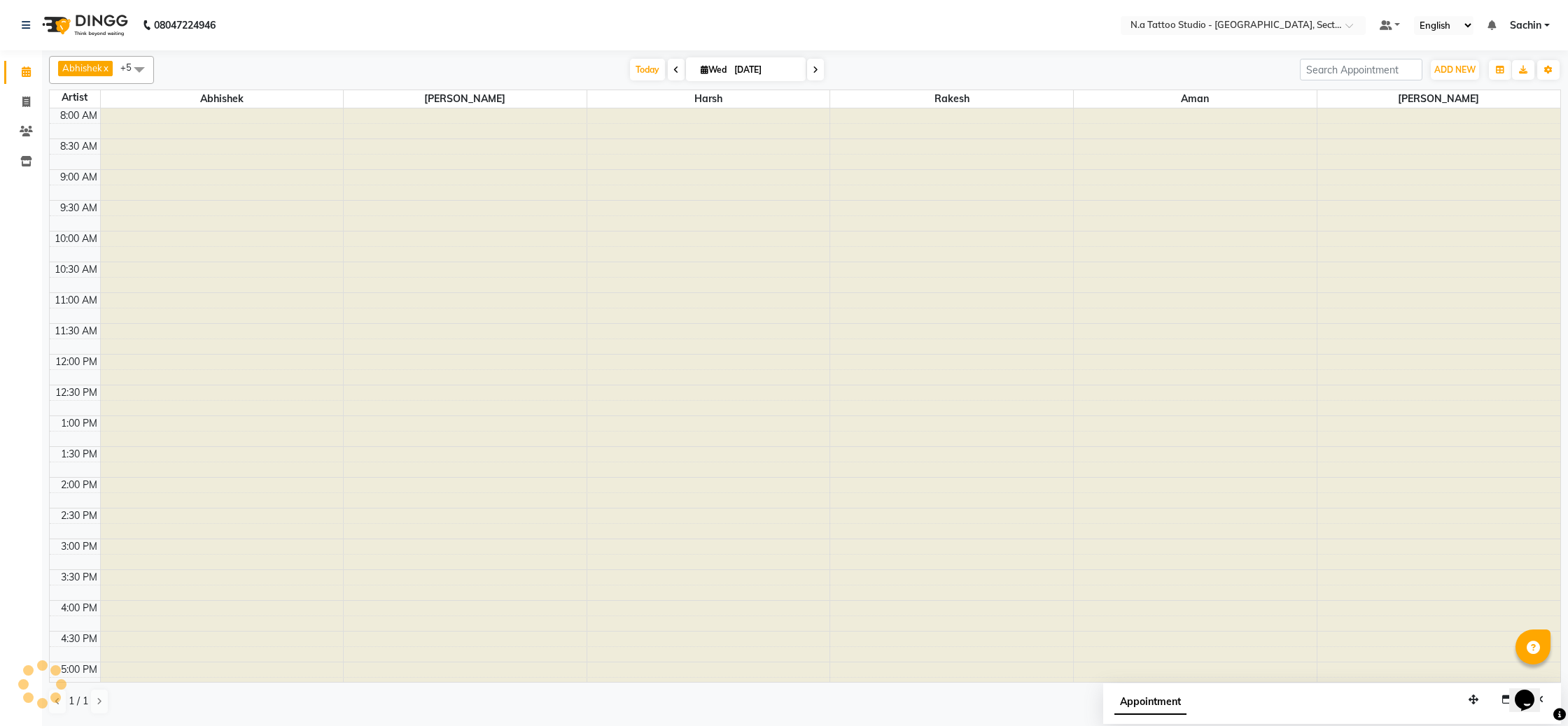
scroll to position [226, 0]
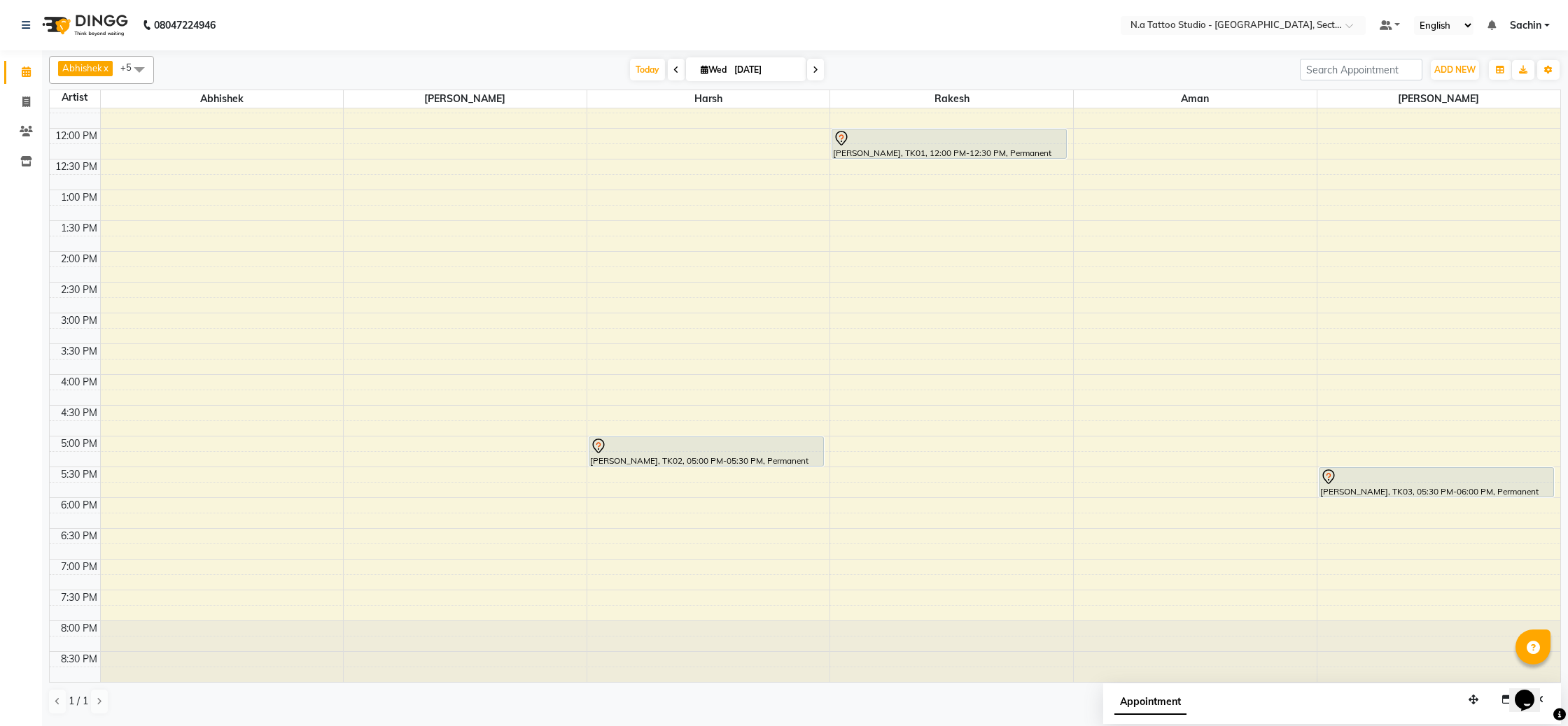
click at [739, 76] on input "[DATE]" at bounding box center [765, 70] width 70 height 21
select select "9"
select select "2025"
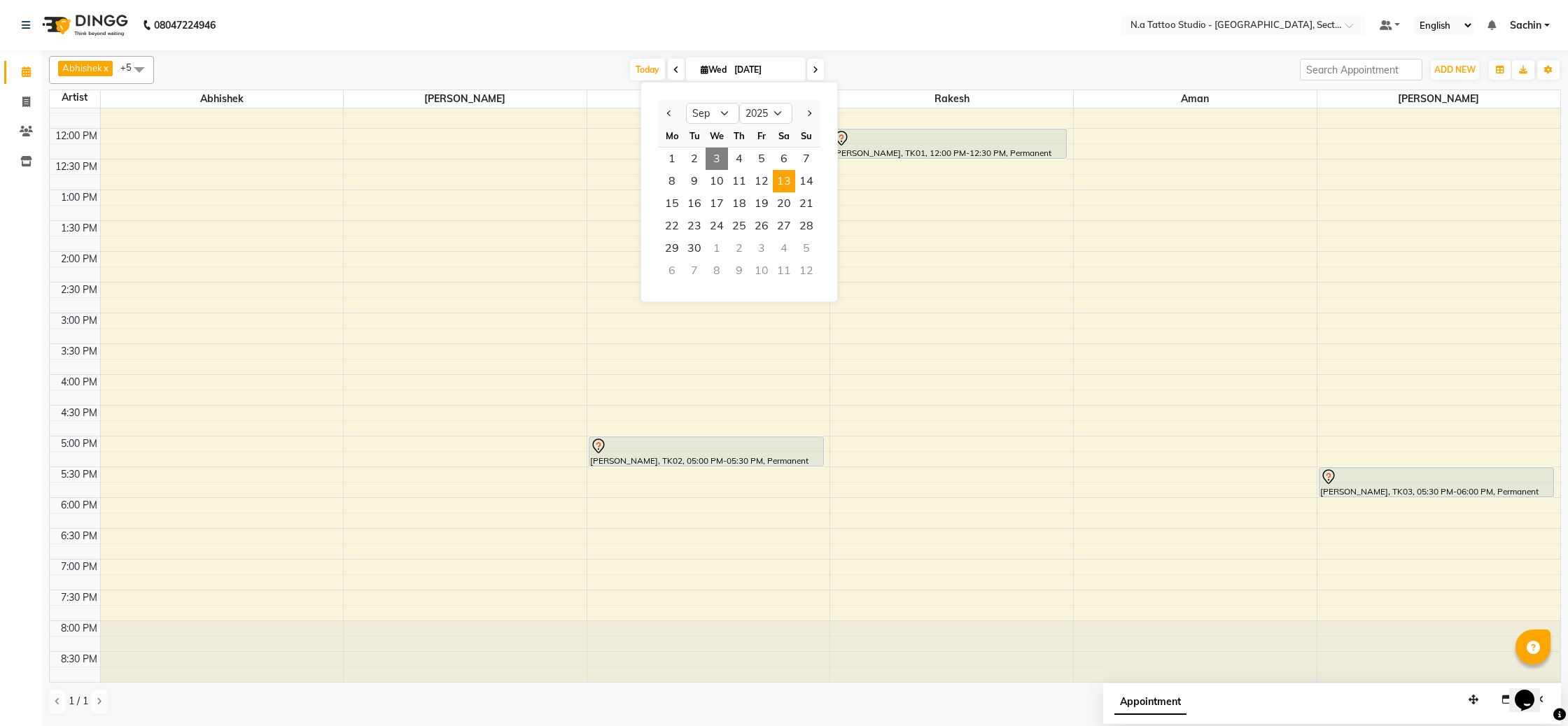
click at [791, 184] on span "13" at bounding box center [784, 181] width 22 height 22
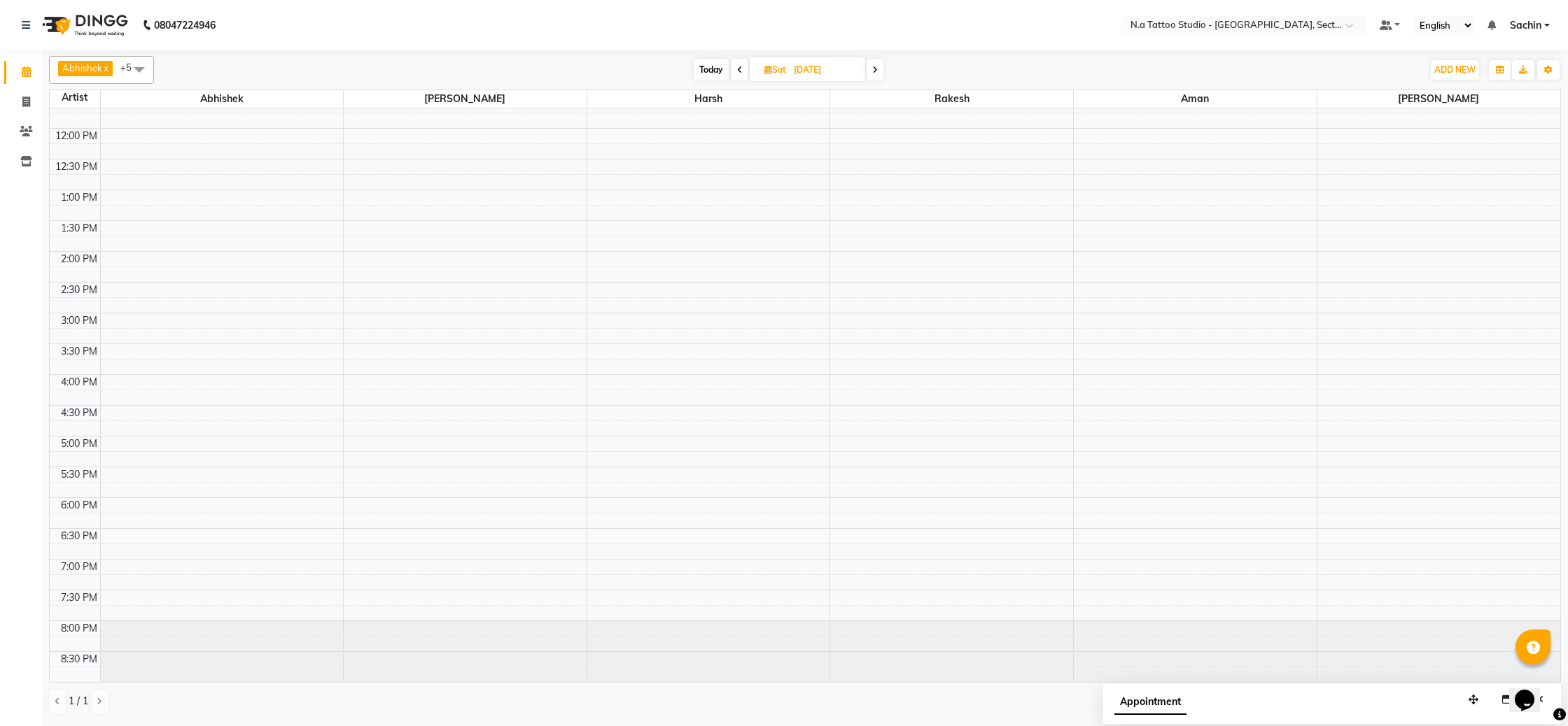
scroll to position [0, 0]
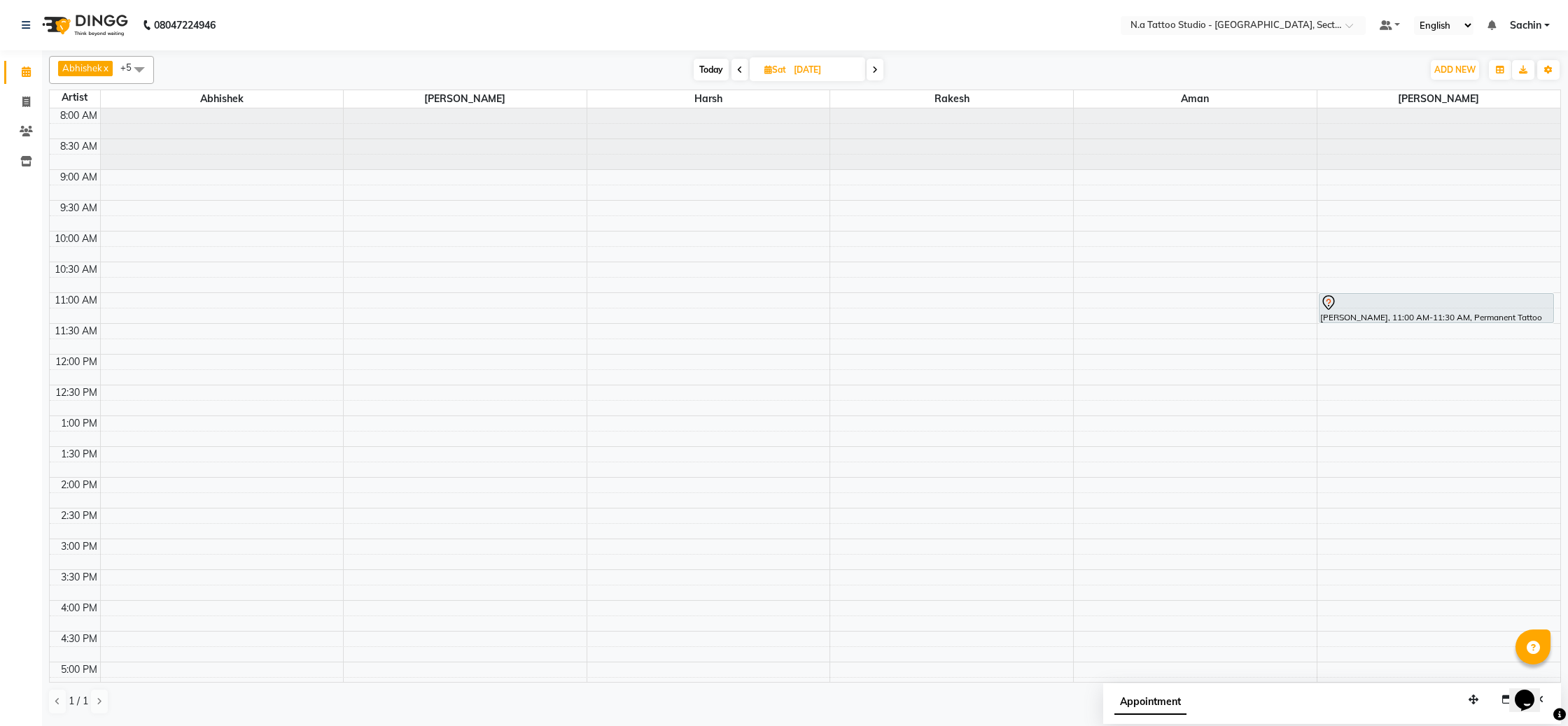
click at [694, 66] on span "Today" at bounding box center [712, 69] width 35 height 22
type input "[DATE]"
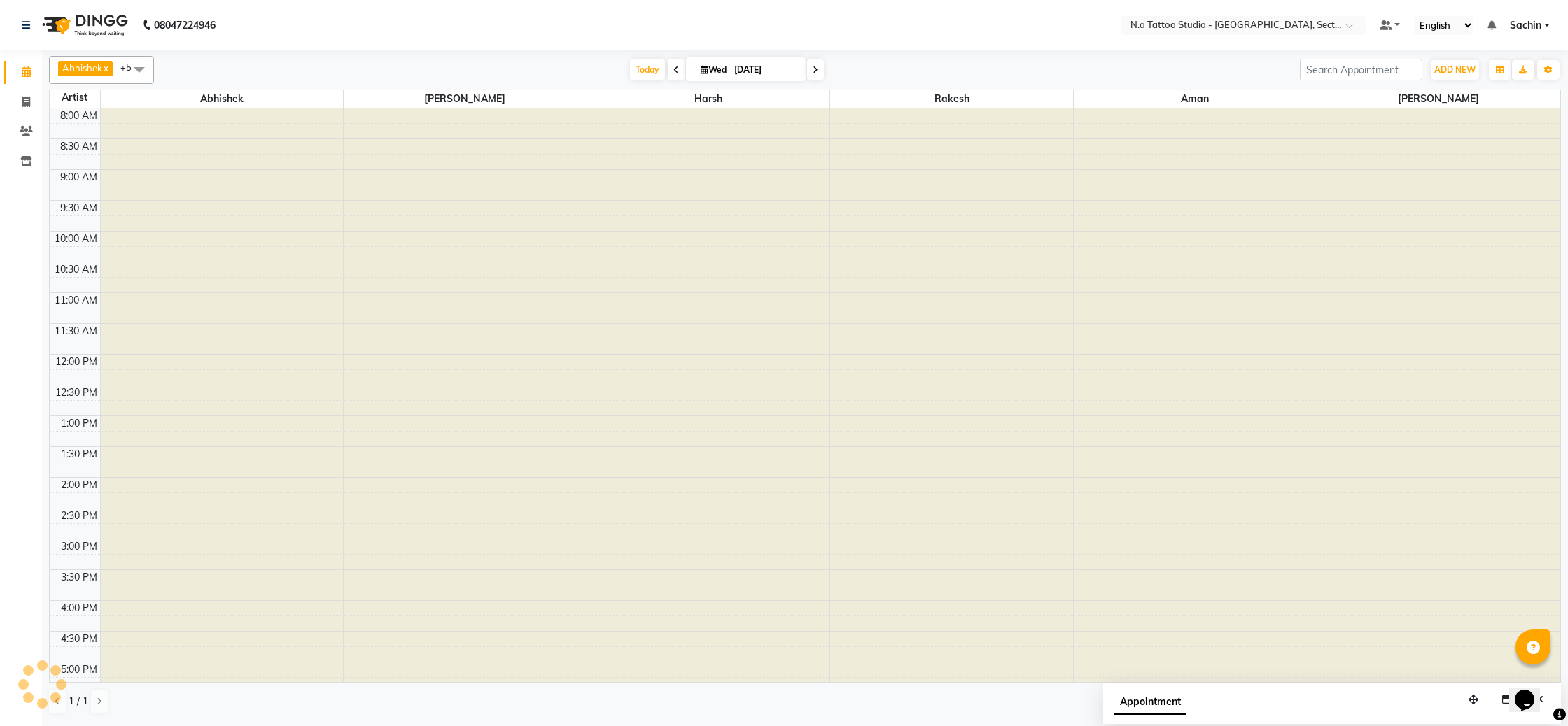
scroll to position [226, 0]
